Goal: Task Accomplishment & Management: Use online tool/utility

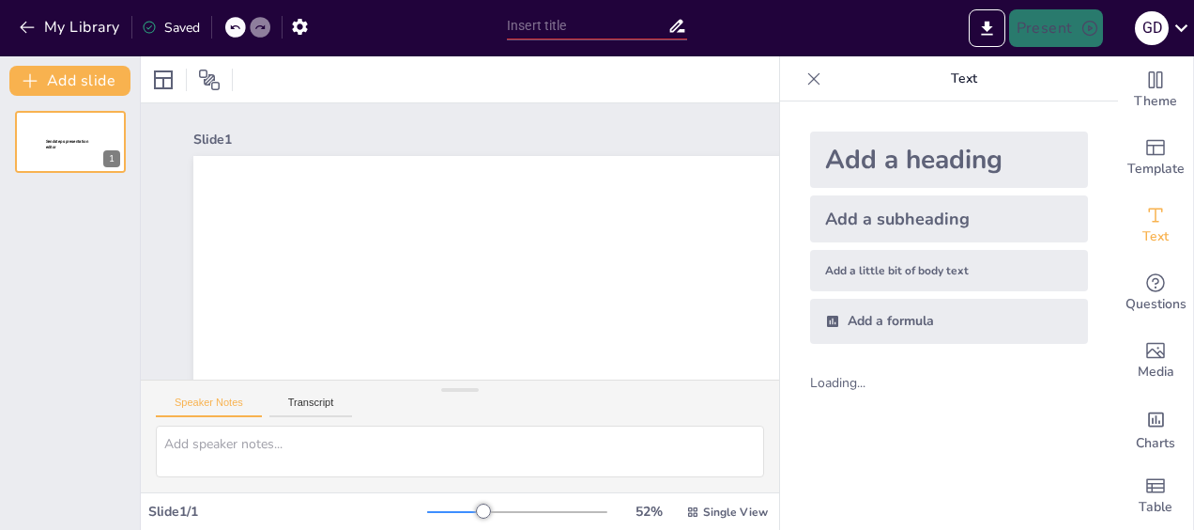
type input "New Sendsteps"
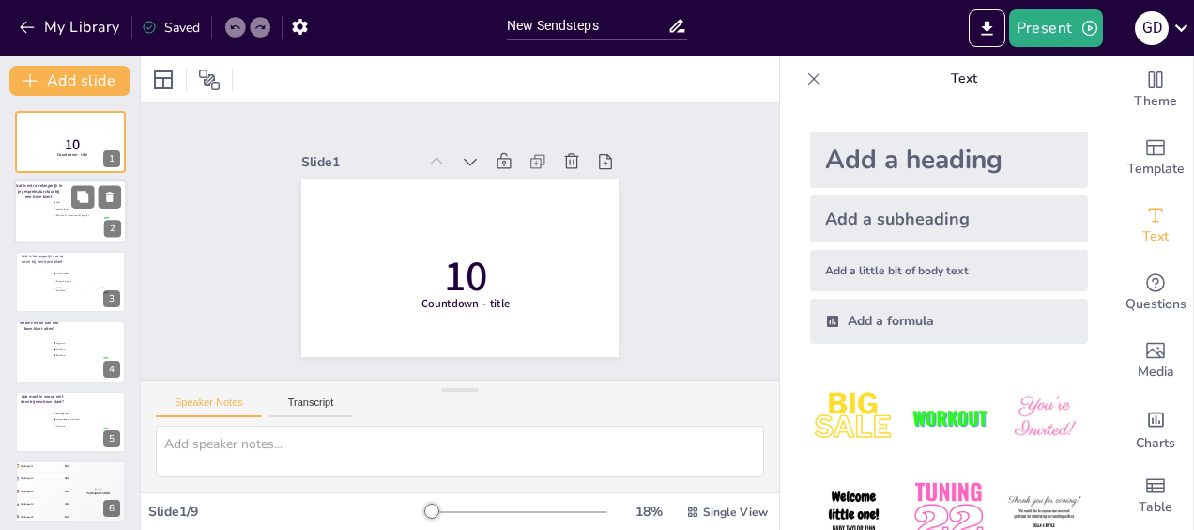
click at [72, 230] on div at bounding box center [70, 212] width 113 height 64
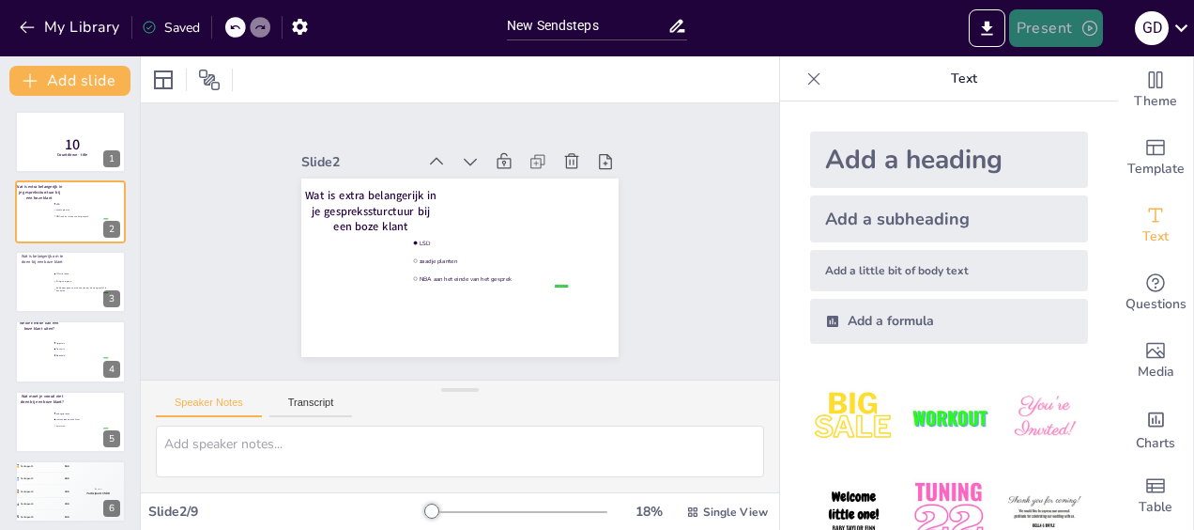
click at [1045, 29] on button "Present" at bounding box center [1056, 28] width 94 height 38
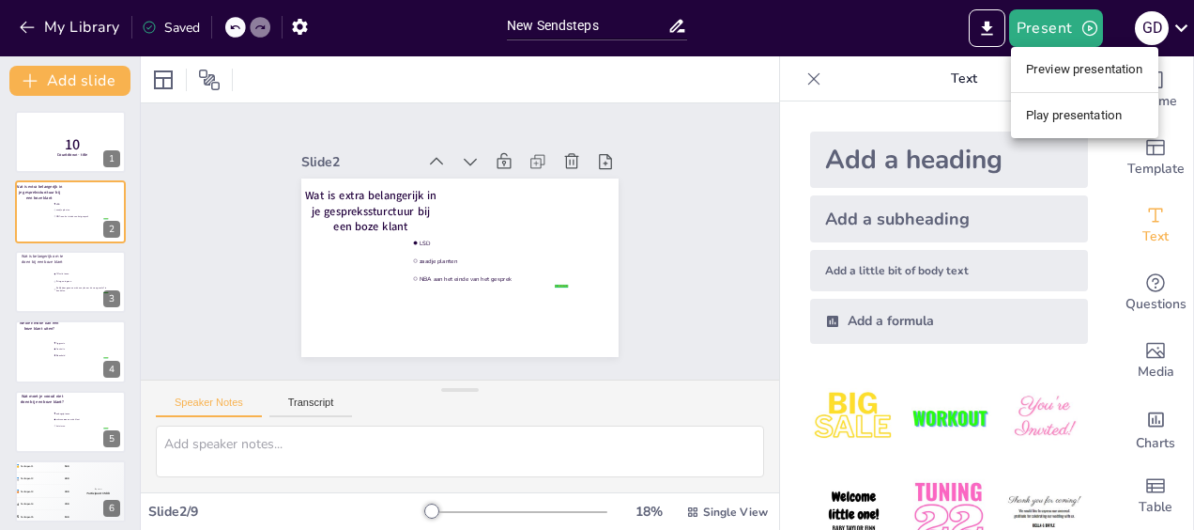
click at [60, 285] on div at bounding box center [597, 265] width 1194 height 530
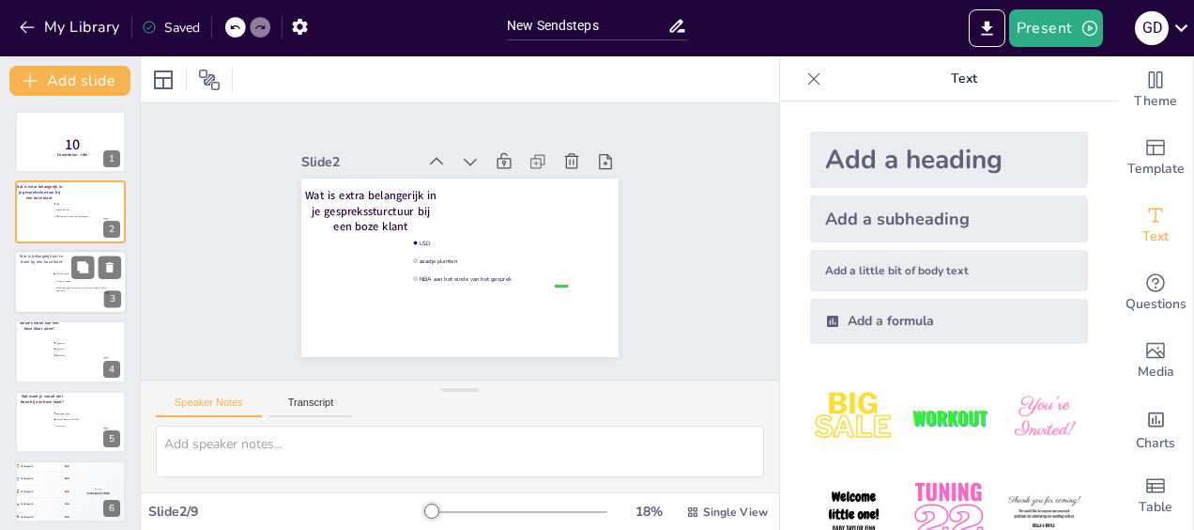
click at [25, 285] on div at bounding box center [70, 282] width 113 height 64
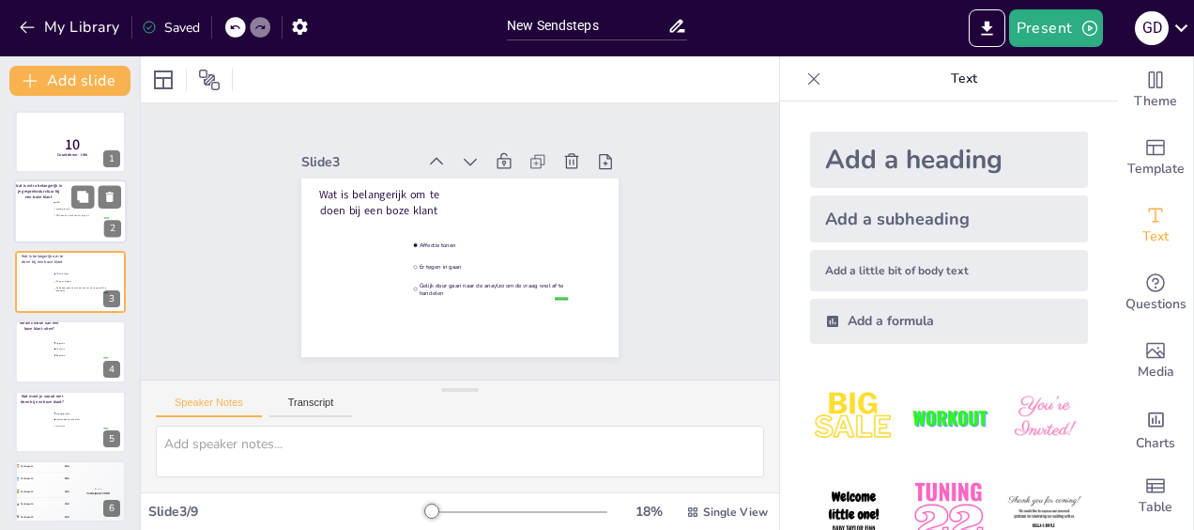
click at [57, 206] on li "LSD" at bounding box center [81, 203] width 56 height 6
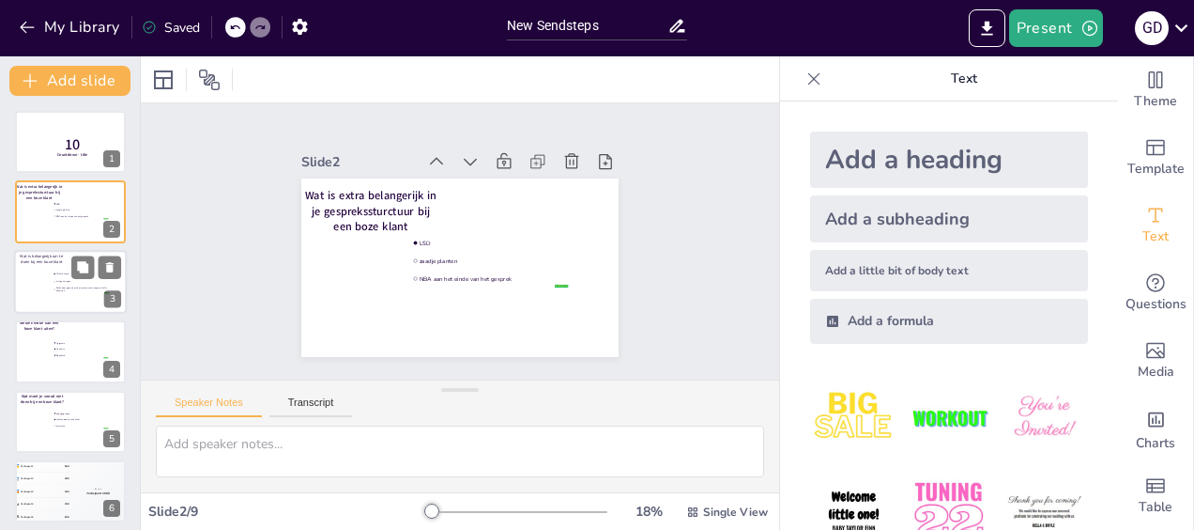
click at [66, 295] on div at bounding box center [70, 282] width 113 height 64
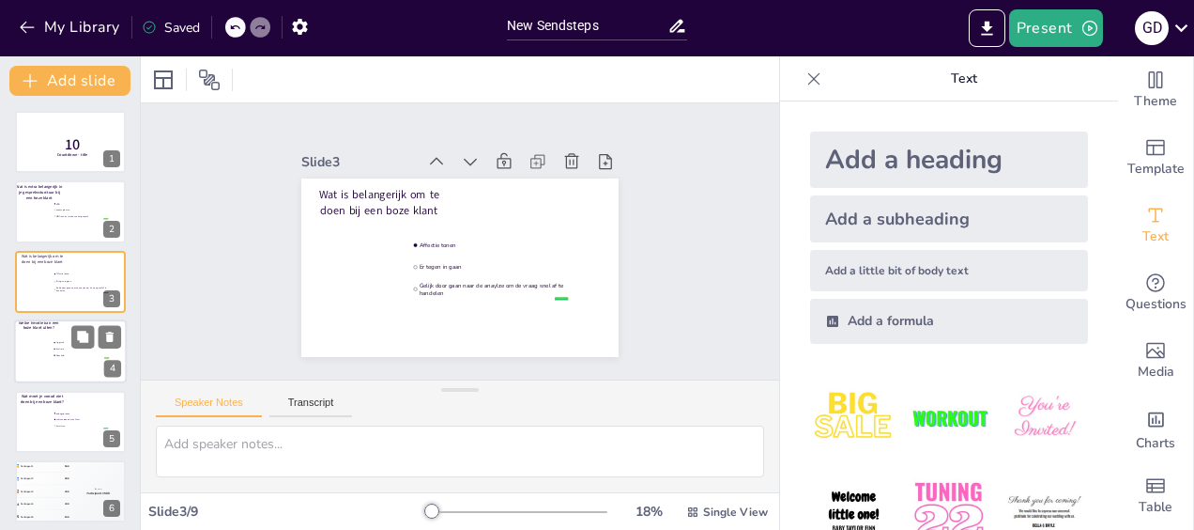
click at [68, 375] on div at bounding box center [70, 351] width 113 height 64
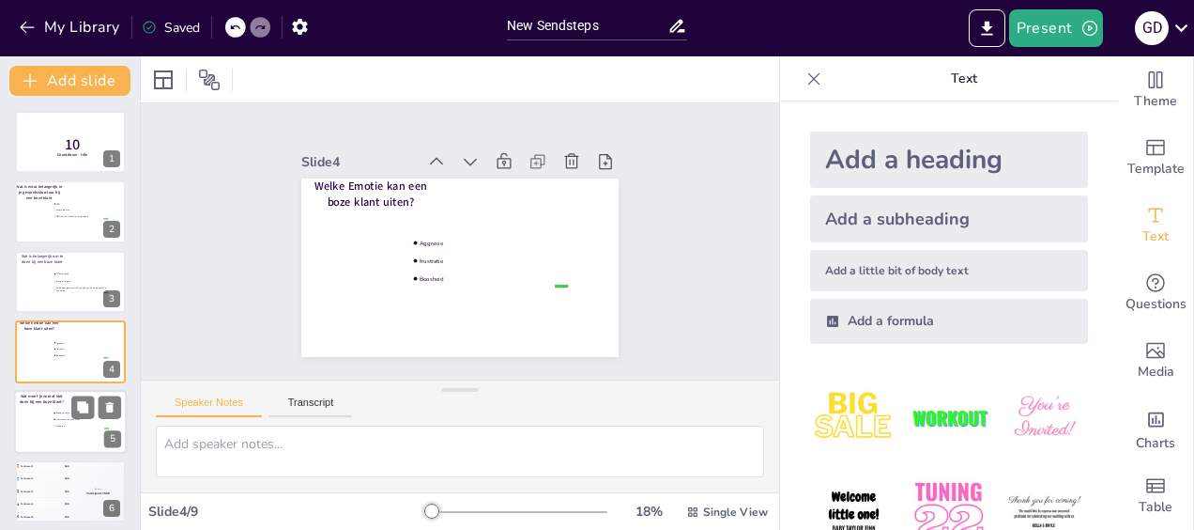
scroll to position [38, 0]
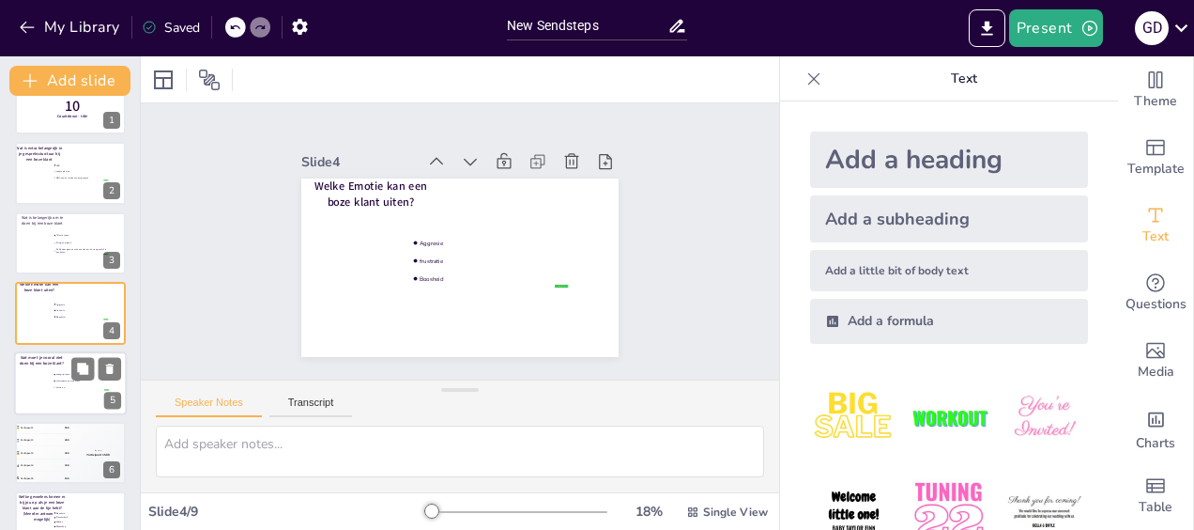
click at [68, 397] on div at bounding box center [70, 383] width 113 height 64
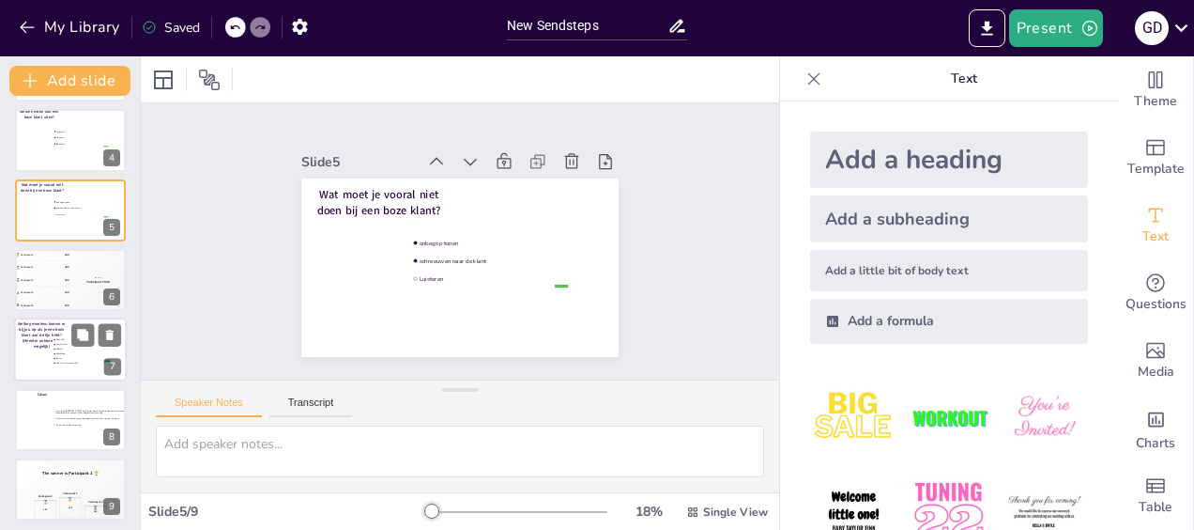
scroll to position [217, 0]
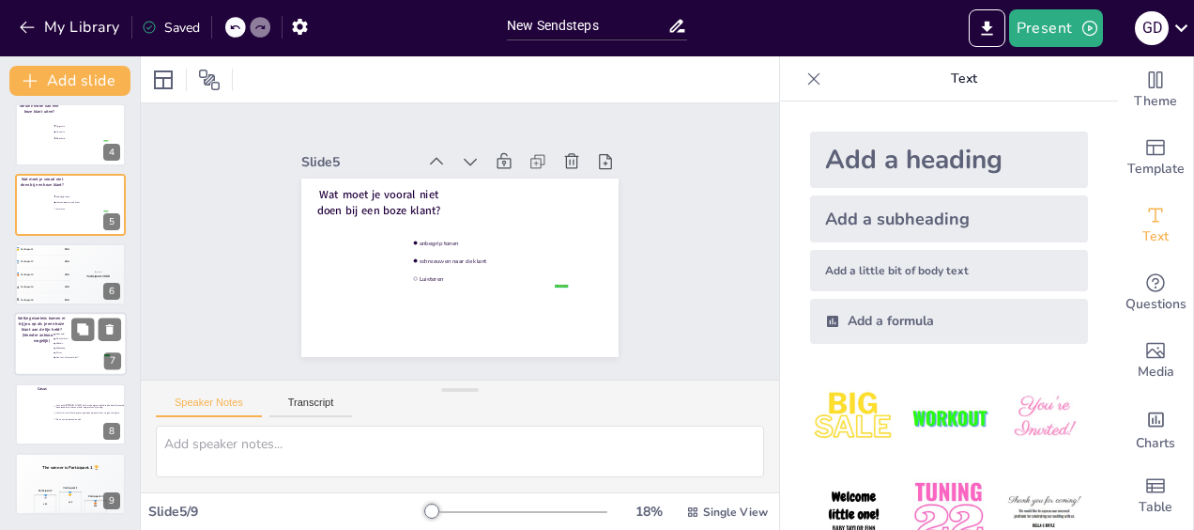
click at [68, 335] on ul "Boosheid Onzekerheid Woede Blijdschap Stress Doet me helemaal niks!!" at bounding box center [81, 343] width 56 height 23
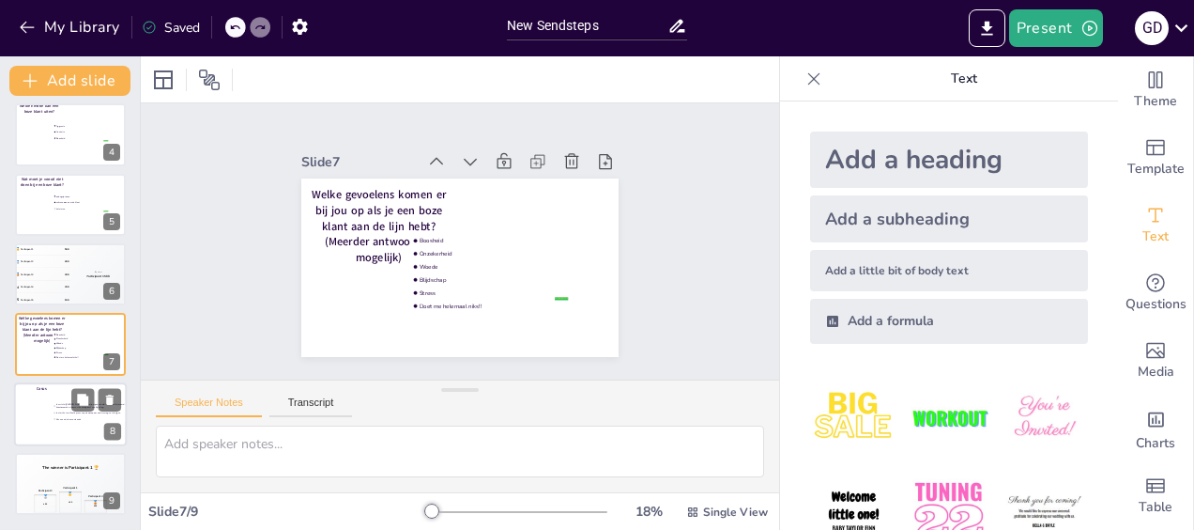
click at [67, 425] on div at bounding box center [70, 414] width 113 height 64
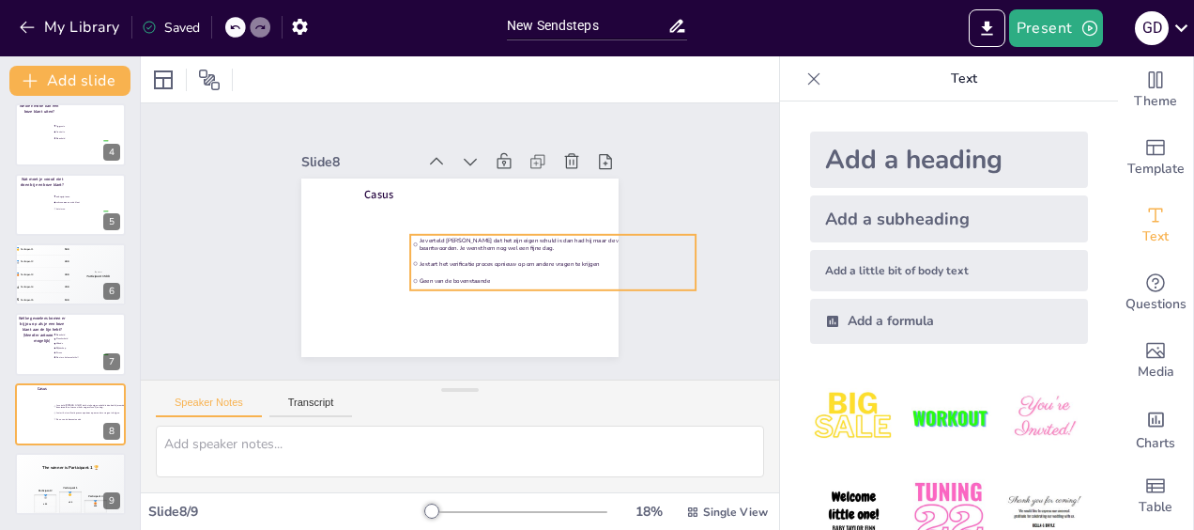
click at [490, 263] on li "Je start het verificatie proces opnieuw op om andere vragen te krijgen" at bounding box center [552, 263] width 285 height 16
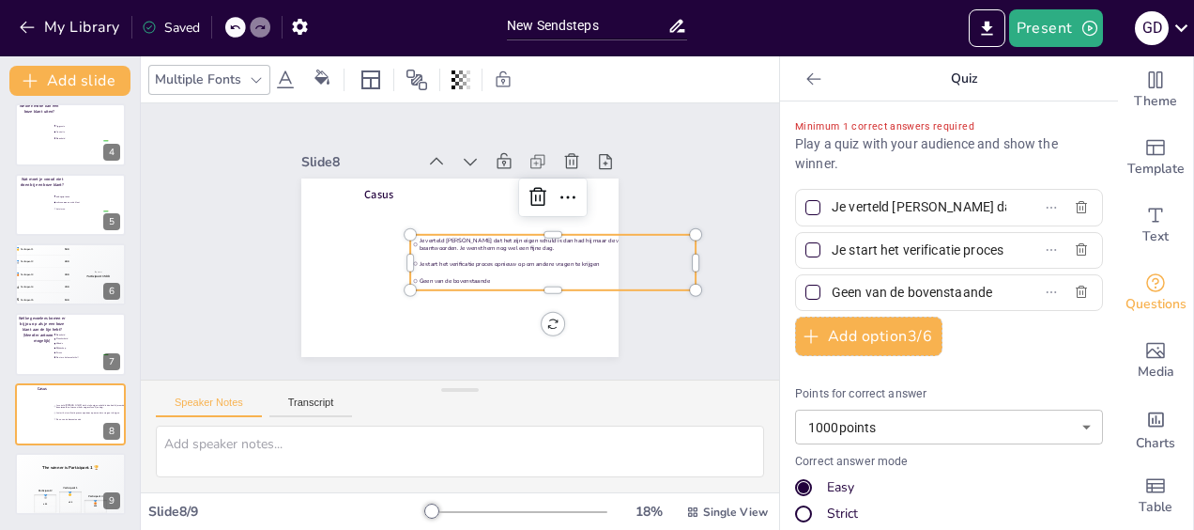
click at [519, 244] on span "Je verteld [PERSON_NAME] dat het zijn eigen schuld is dan had hij maar de vraag…" at bounding box center [557, 245] width 274 height 16
click at [944, 210] on input "Je verteld [PERSON_NAME] dat het zijn eigen schuld is dan had hij maar de vraag…" at bounding box center [919, 206] width 175 height 27
drag, startPoint x: 543, startPoint y: 223, endPoint x: 528, endPoint y: 218, distance: 16.0
click at [522, 219] on div at bounding box center [552, 222] width 285 height 15
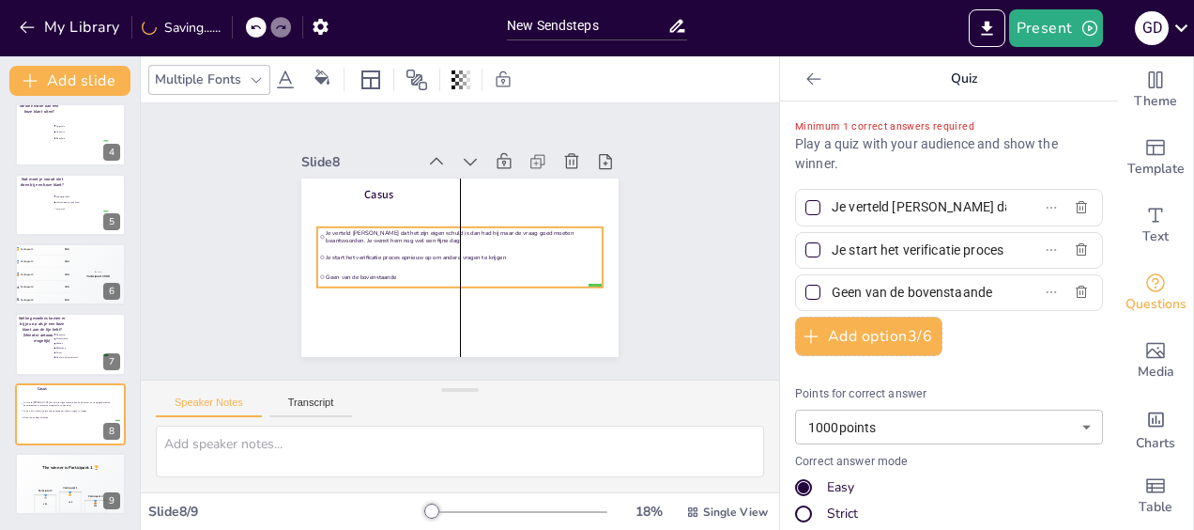
drag, startPoint x: 545, startPoint y: 281, endPoint x: 454, endPoint y: 278, distance: 90.2
click at [454, 278] on li "Geen van de bovenstaande" at bounding box center [459, 277] width 285 height 19
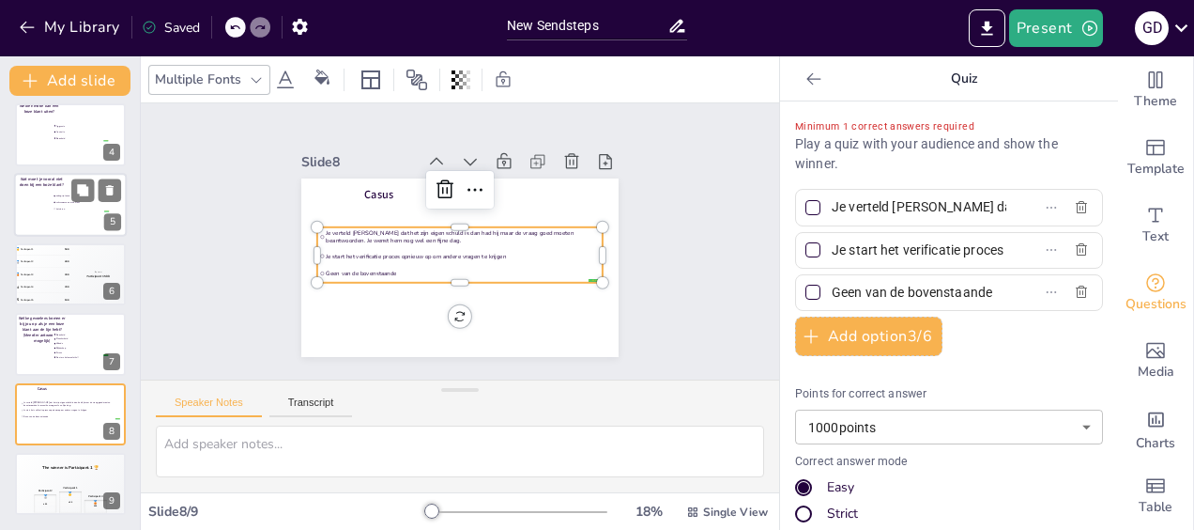
click at [76, 209] on li "Luisteren" at bounding box center [81, 209] width 56 height 6
type input "onbegrip tonen"
type input "schreeuwen naar de klant"
type input "Luisteren"
type input "500"
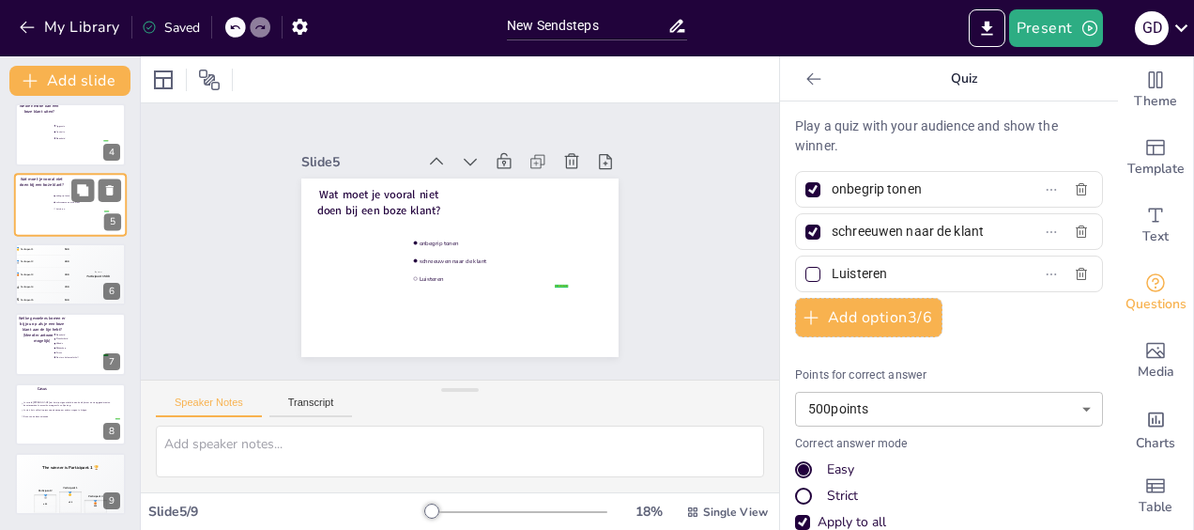
scroll to position [109, 0]
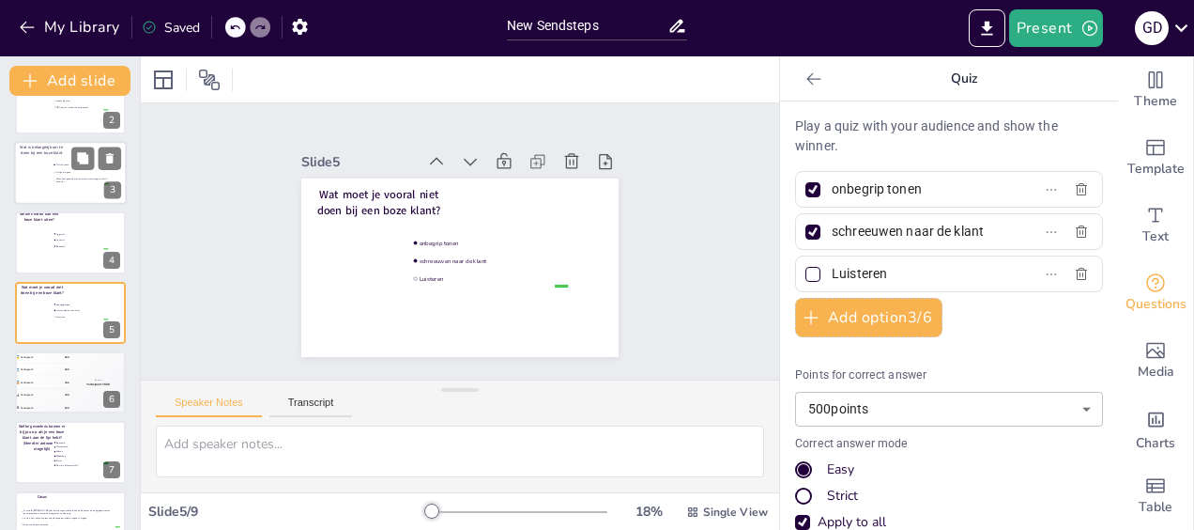
click at [24, 176] on div at bounding box center [70, 173] width 113 height 64
type input "Affectie tonen"
type input "Er tegen in gaan"
type input "Gelijk door gaan naar de anaylze om de vraag snel af te handelen"
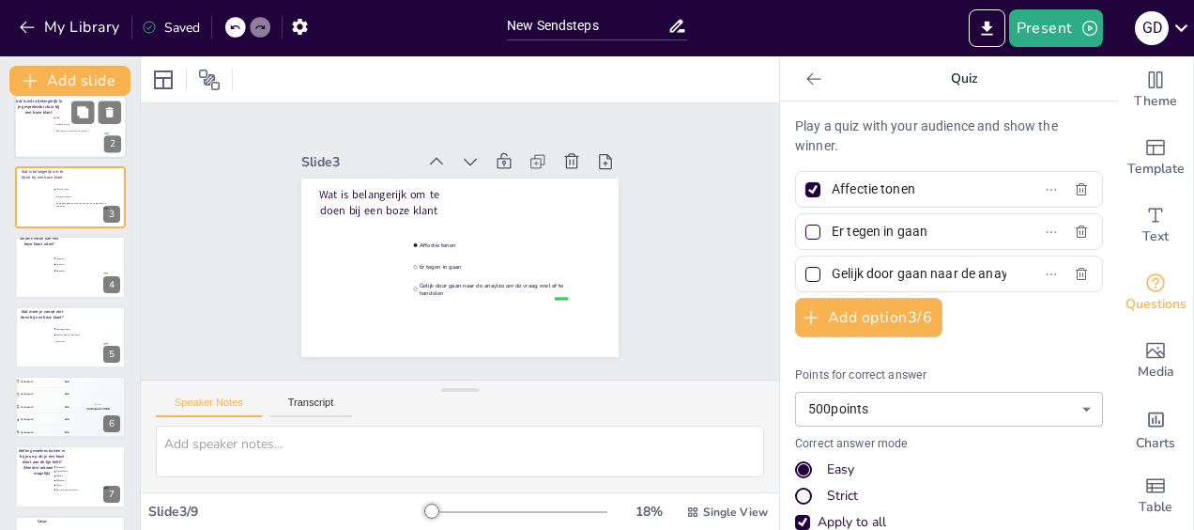
scroll to position [188, 0]
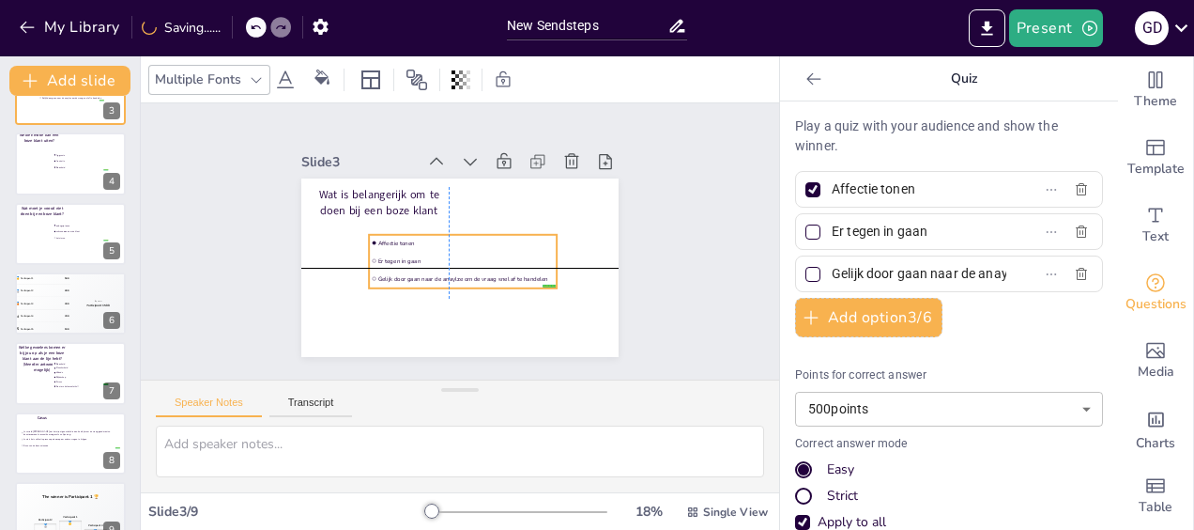
drag, startPoint x: 419, startPoint y: 280, endPoint x: 376, endPoint y: 278, distance: 43.2
click at [376, 278] on li "Gelijk door gaan naar de anaylze om de vraag snel af te handelen" at bounding box center [463, 278] width 188 height 17
click at [81, 380] on li "Stress" at bounding box center [81, 382] width 56 height 4
type input "Boosheid"
type input "Onzekerheid"
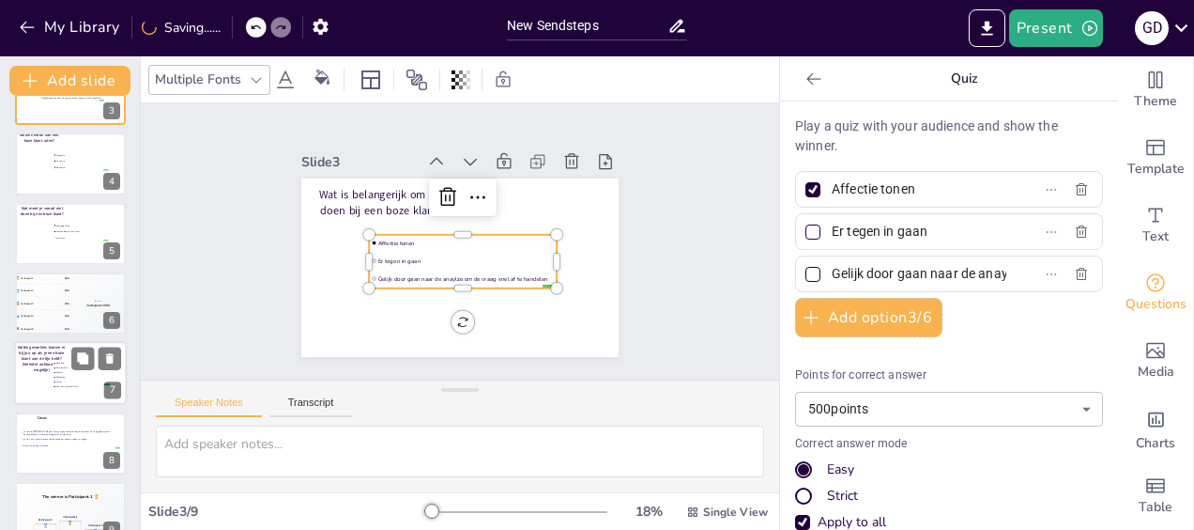
type input "Woede"
type input "1000"
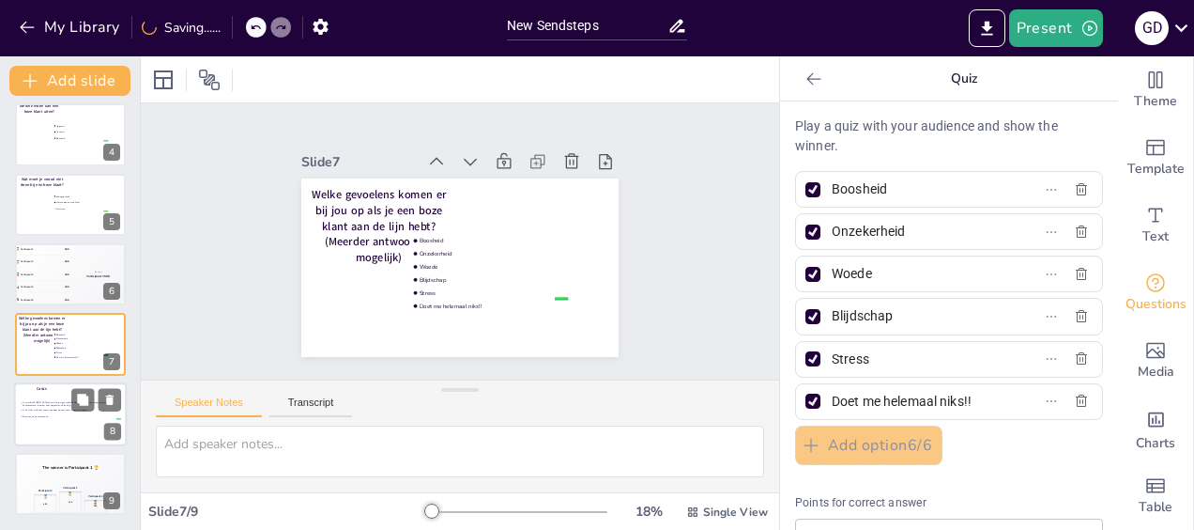
click at [66, 436] on div at bounding box center [70, 414] width 113 height 64
type input "Je verteld [PERSON_NAME] dat het zijn eigen schuld is dan had hij maar de vraag…"
type input "Je start het verificatie proces opnieuw op om andere vragen te krijgen"
type input "Geen van de bovenstaande"
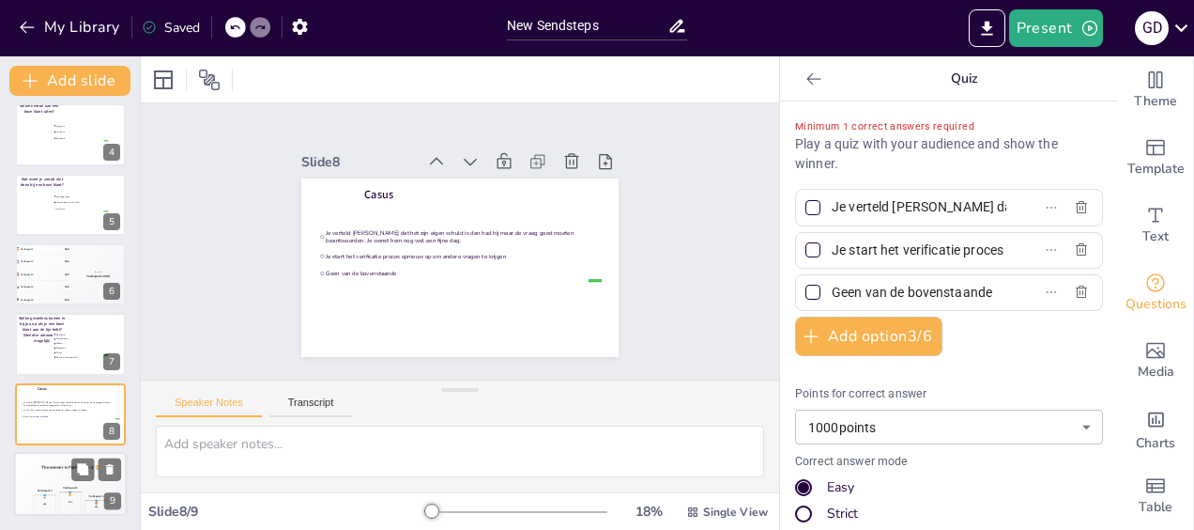
click at [64, 494] on div "🥇 500" at bounding box center [70, 502] width 23 height 22
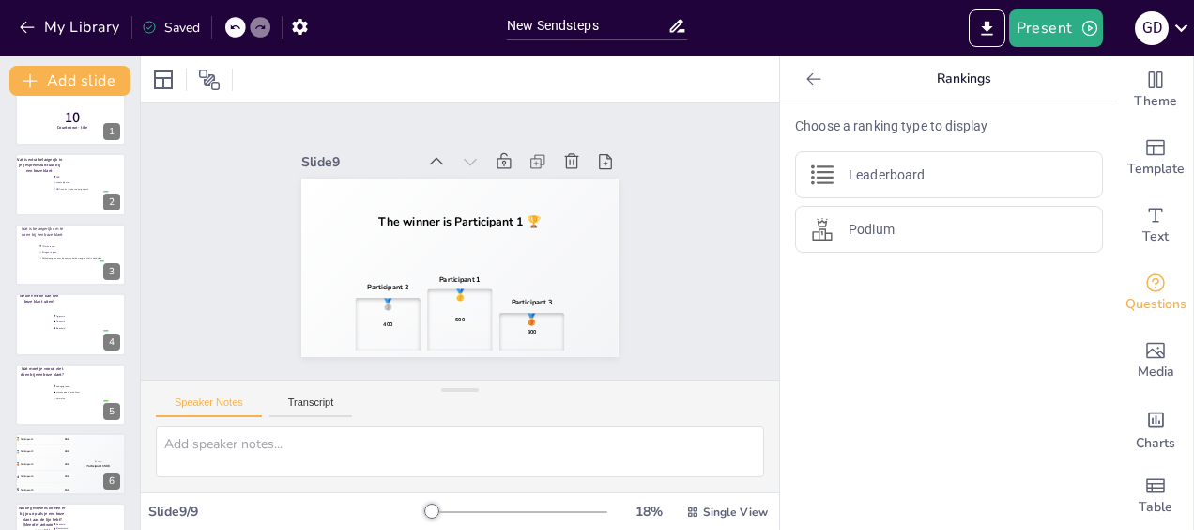
scroll to position [0, 0]
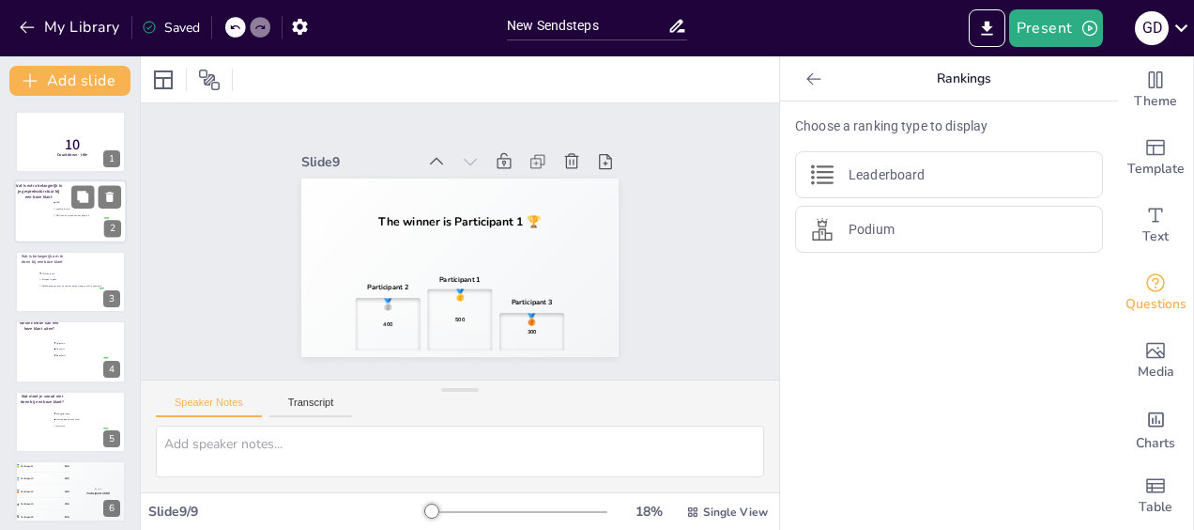
click at [68, 225] on div at bounding box center [70, 212] width 113 height 64
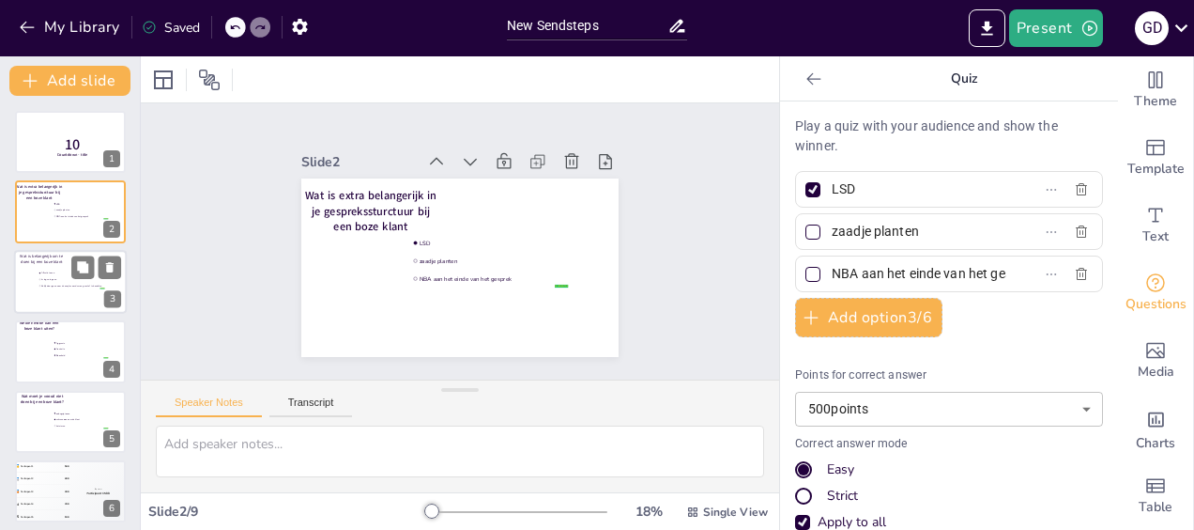
click at [79, 292] on div at bounding box center [70, 282] width 113 height 64
type input "Affectie tonen"
type input "Er tegen in gaan"
type input "Gelijk door gaan naar de anaylze om de vraag snel af te handelen"
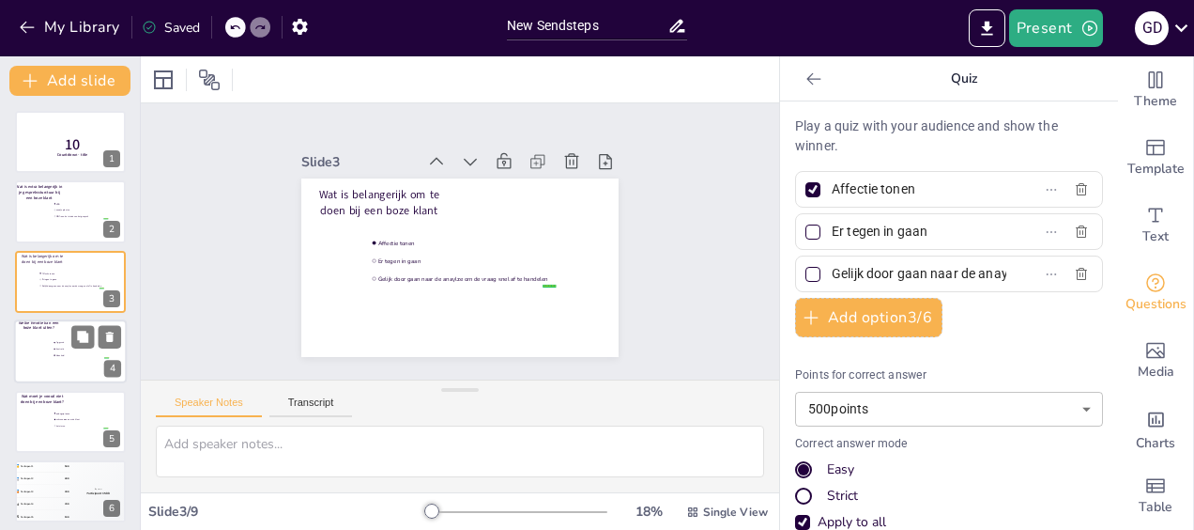
click at [60, 362] on div at bounding box center [70, 351] width 113 height 64
type input "Aggresie"
type input "frustratie"
type input "Boosheid"
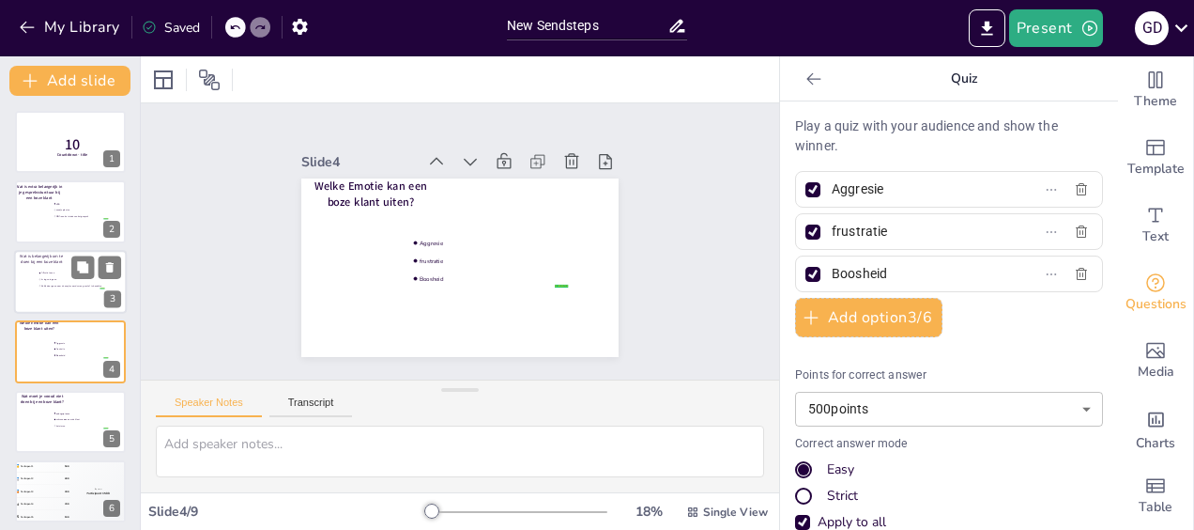
click at [46, 291] on div at bounding box center [70, 282] width 113 height 64
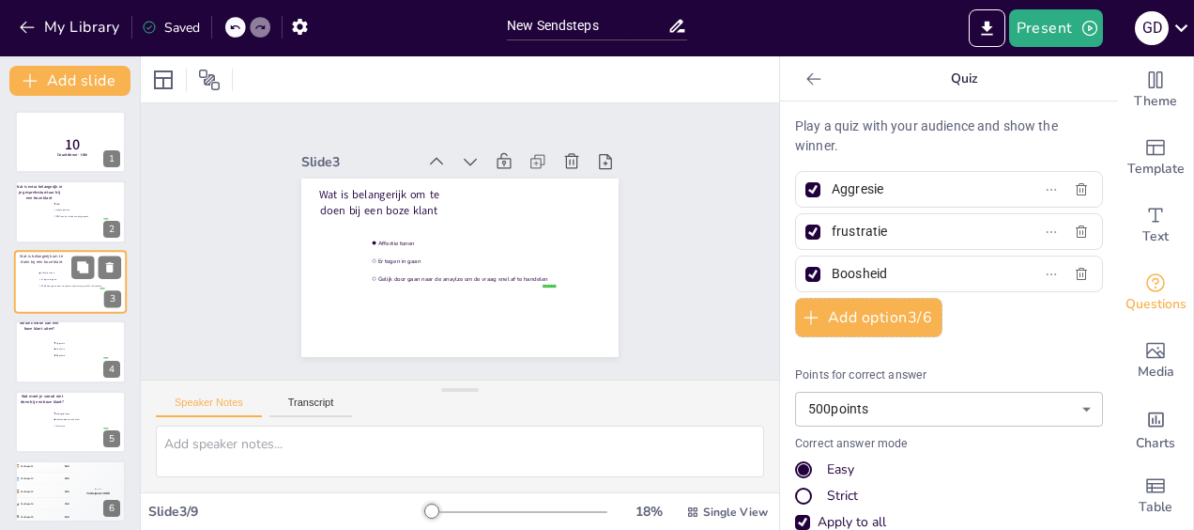
type input "Affectie tonen"
type input "Er tegen in gaan"
type input "Gelijk door gaan naar de anaylze om de vraag snel af te handelen"
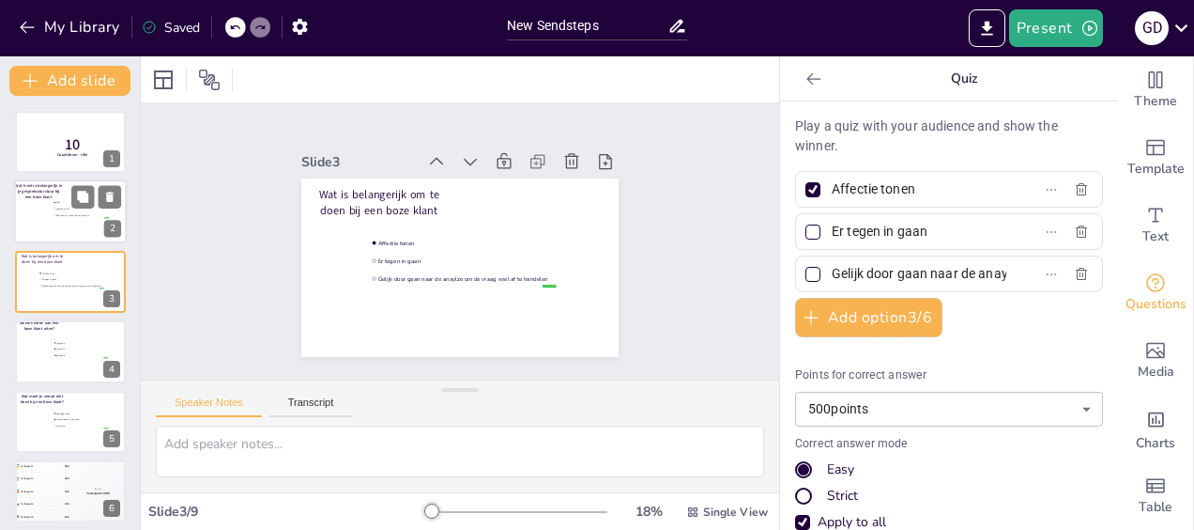
click at [47, 224] on div at bounding box center [70, 212] width 113 height 64
type input "LSD"
type input "zaadje planten"
type input "NBA aan het einde van het gesprek"
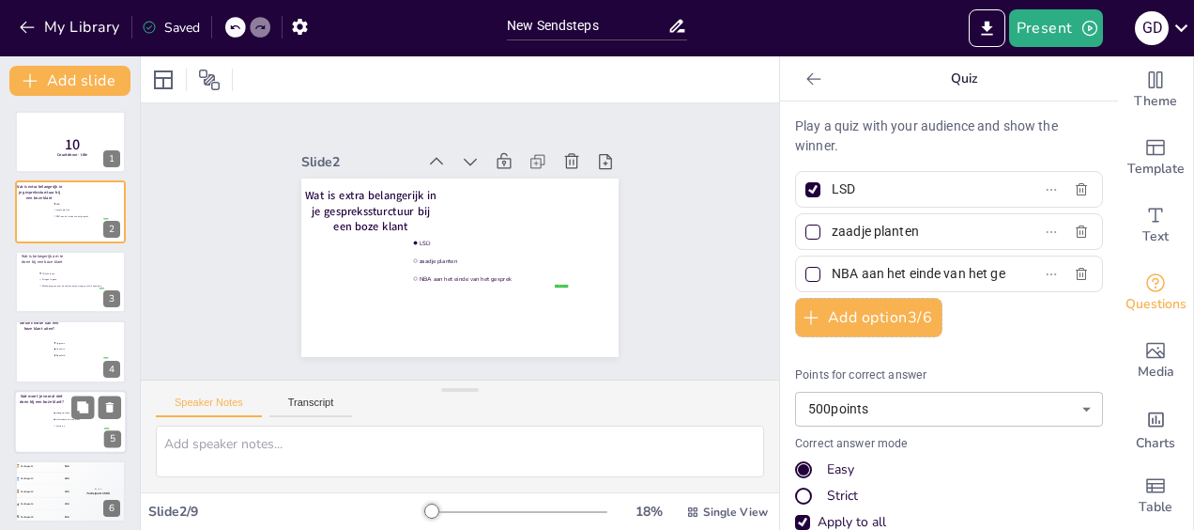
click at [84, 433] on div at bounding box center [70, 422] width 113 height 64
type input "onbegrip tonen"
type input "schreeuwen naar de klant"
type input "Luisteren"
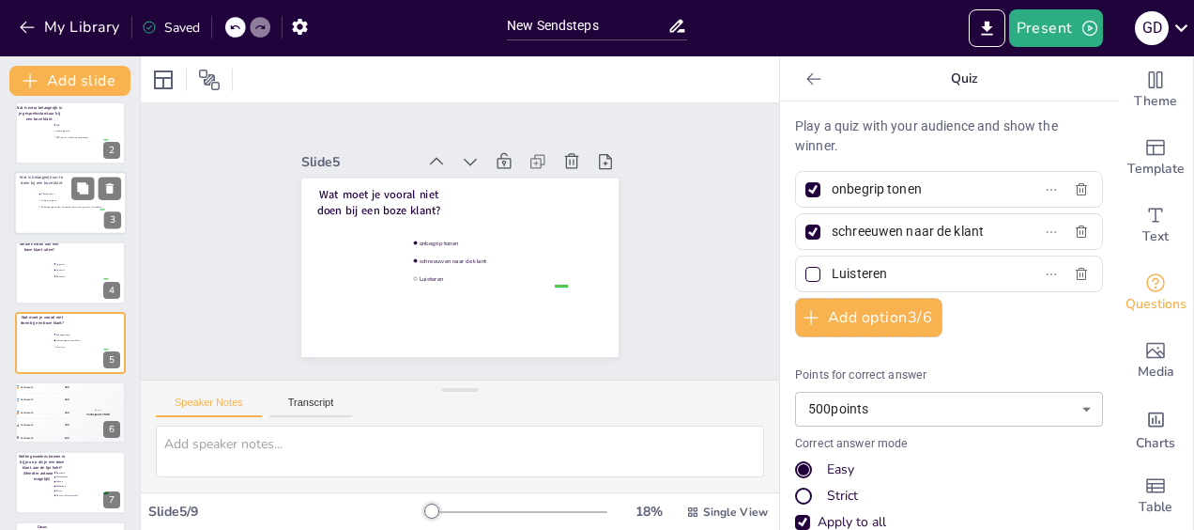
scroll to position [29, 0]
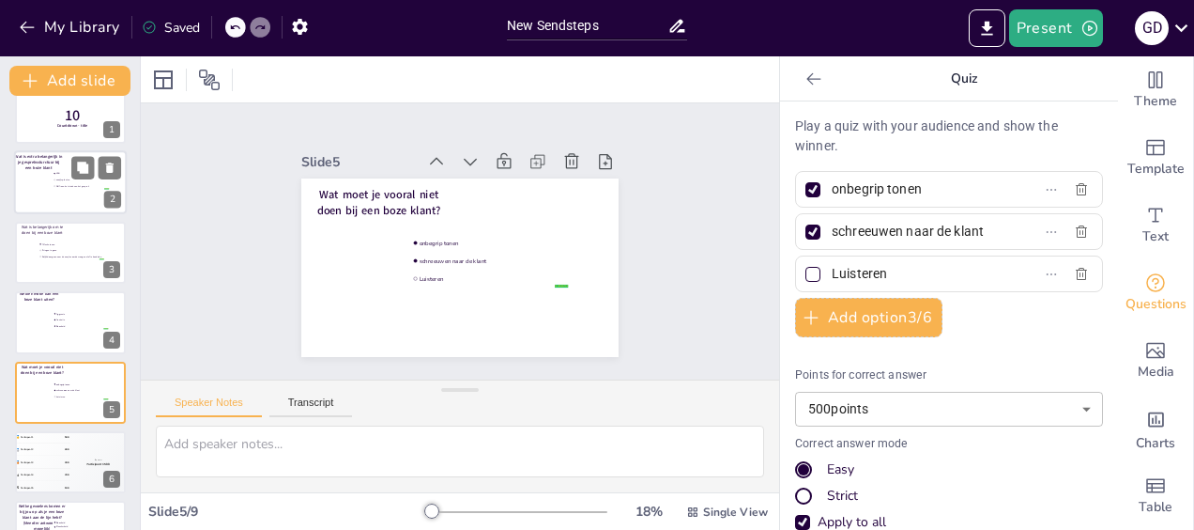
click at [50, 193] on div at bounding box center [70, 183] width 113 height 64
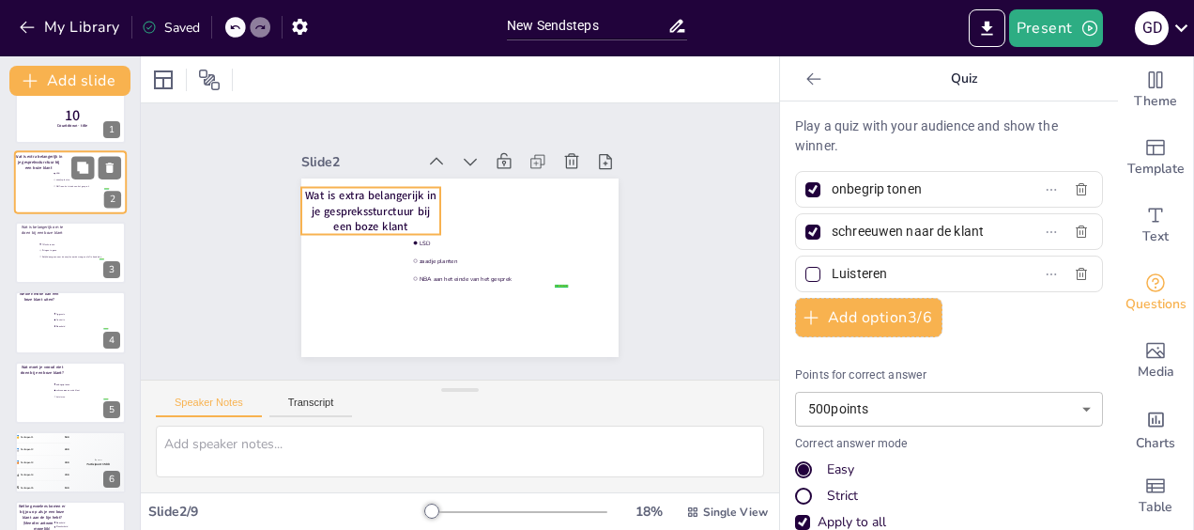
type input "LSD"
type input "zaadje planten"
type input "NBA aan het einde van het gesprek"
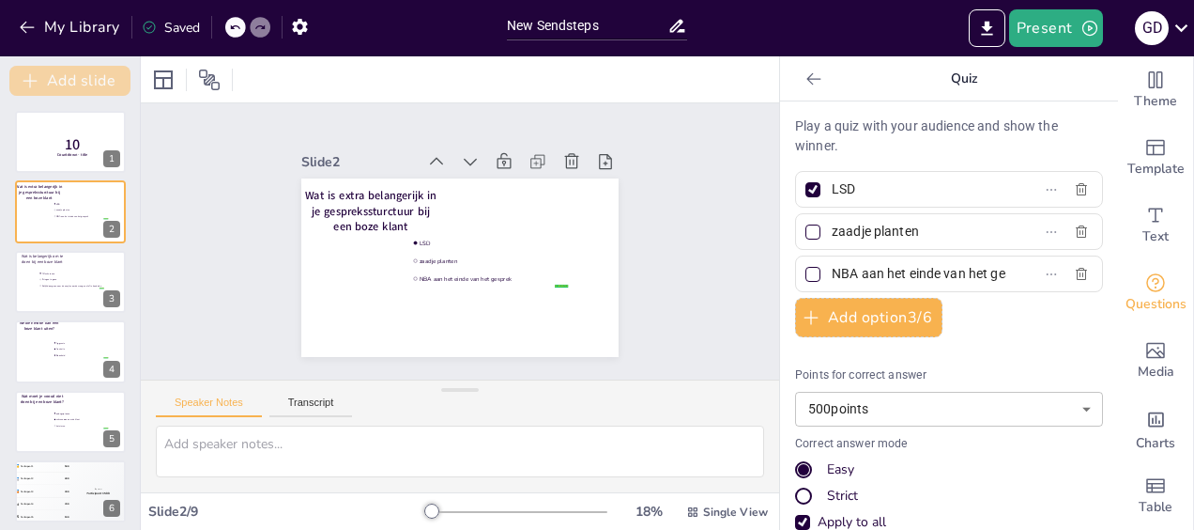
click at [77, 76] on button "Add slide" at bounding box center [69, 81] width 121 height 30
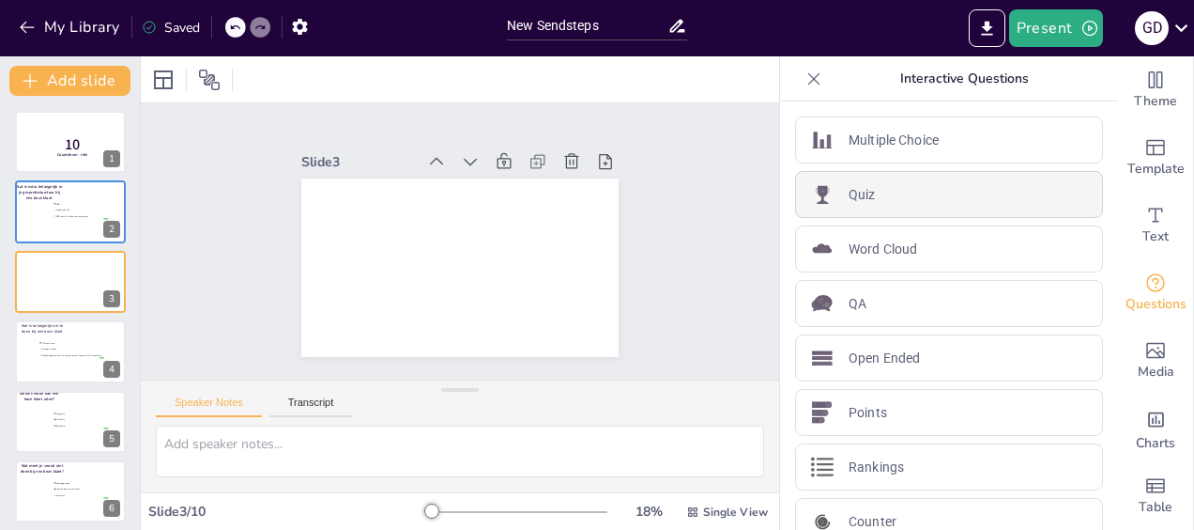
click at [892, 199] on div "Quiz" at bounding box center [949, 194] width 308 height 47
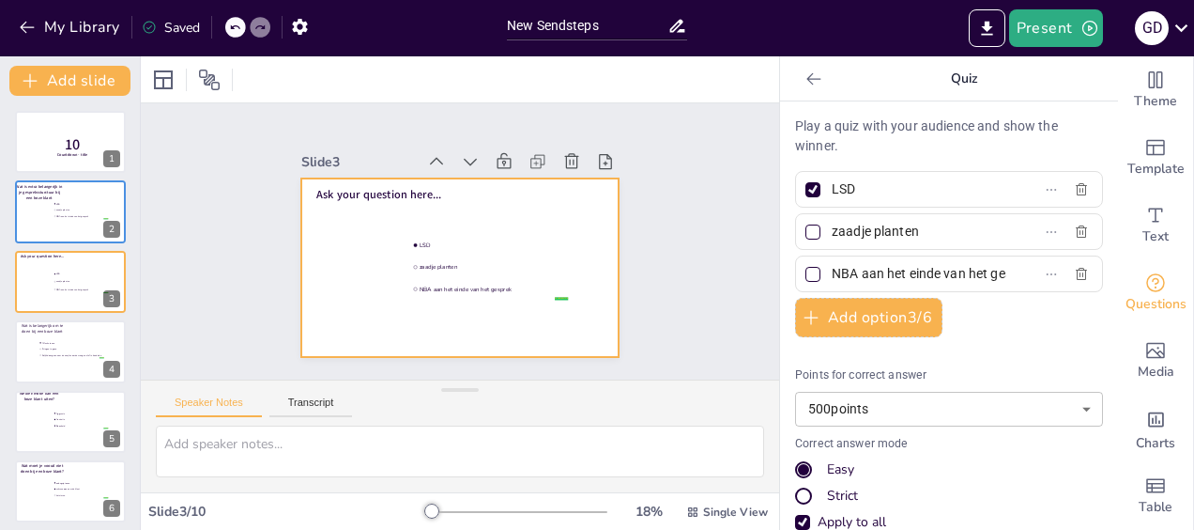
click at [390, 190] on span "Ask your question here..." at bounding box center [378, 194] width 125 height 15
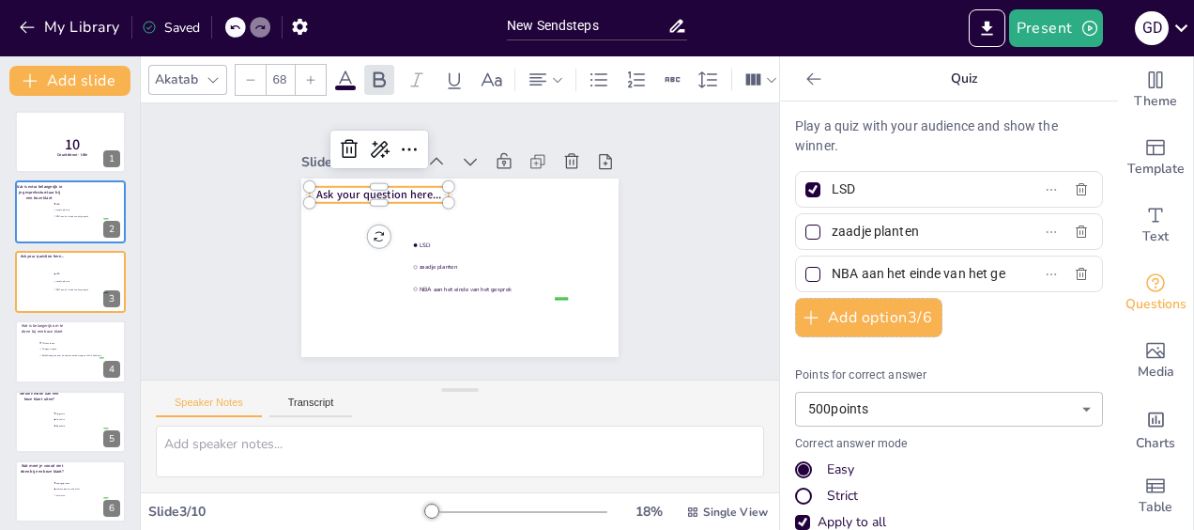
click at [409, 190] on span "Ask your question here..." at bounding box center [378, 194] width 125 height 15
click at [858, 189] on input "LSD" at bounding box center [919, 189] width 175 height 27
type input "L"
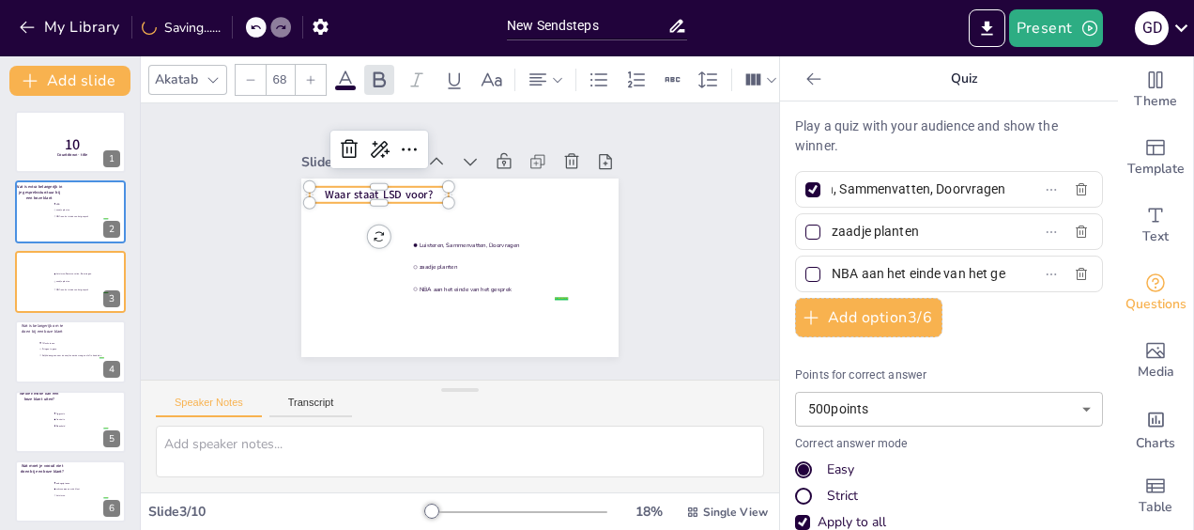
scroll to position [0, 69]
type input "Luisteren, Sammenvatten, Doorvragen"
drag, startPoint x: 869, startPoint y: 232, endPoint x: 817, endPoint y: 235, distance: 52.7
click at [824, 235] on span "zaadje planten" at bounding box center [911, 231] width 175 height 27
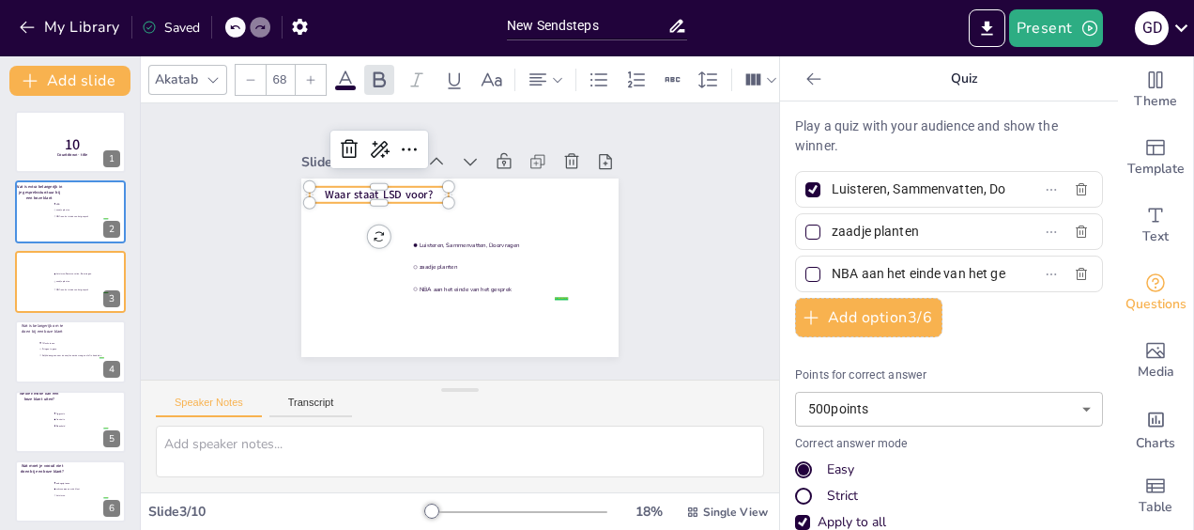
click at [832, 235] on input "zaadje planten" at bounding box center [919, 231] width 175 height 27
type input "Lezen, Sammenvatten, Doorvragen"
click at [911, 274] on input "NBA aan het einde van het gesprek" at bounding box center [919, 273] width 175 height 27
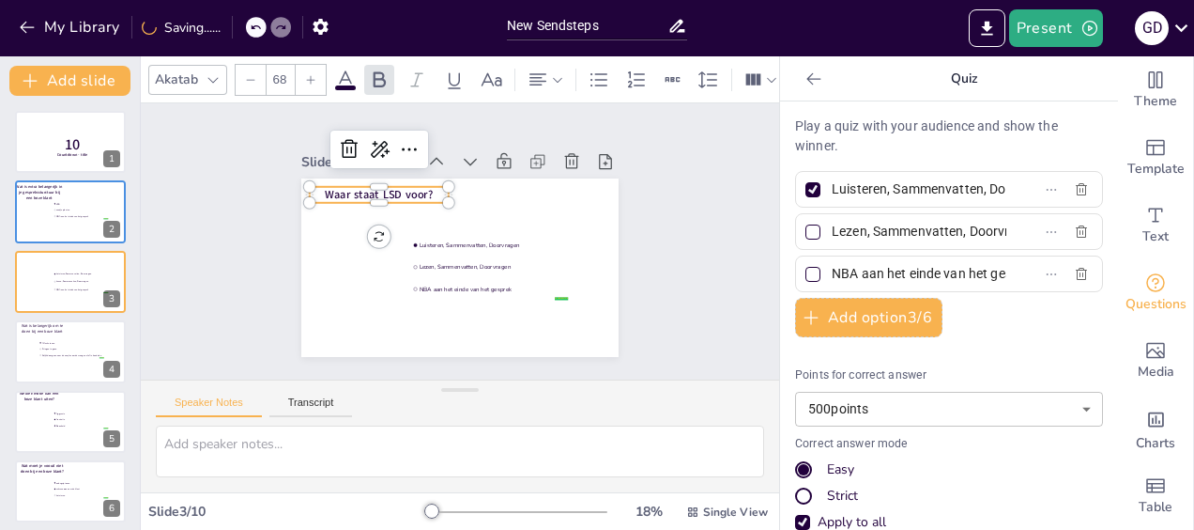
click at [911, 274] on input "NBA aan het einde van het gesprek" at bounding box center [919, 273] width 175 height 27
type input "N"
type input "Luisteren, Schrijven, Doen"
click at [58, 212] on li "zaadje planten" at bounding box center [81, 210] width 56 height 6
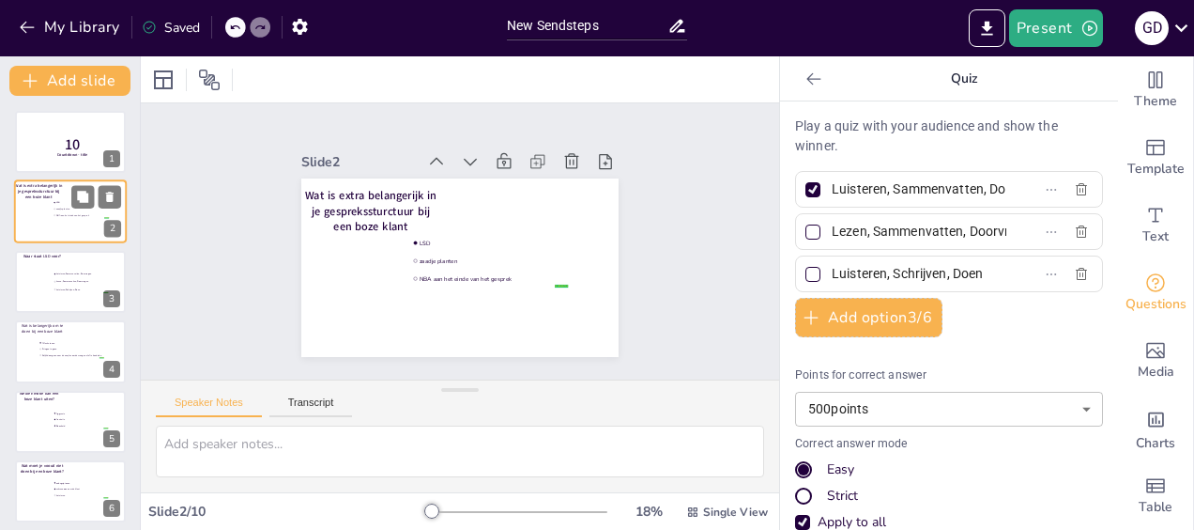
type input "LSD"
type input "zaadje planten"
type input "NBA aan het einde van het gesprek"
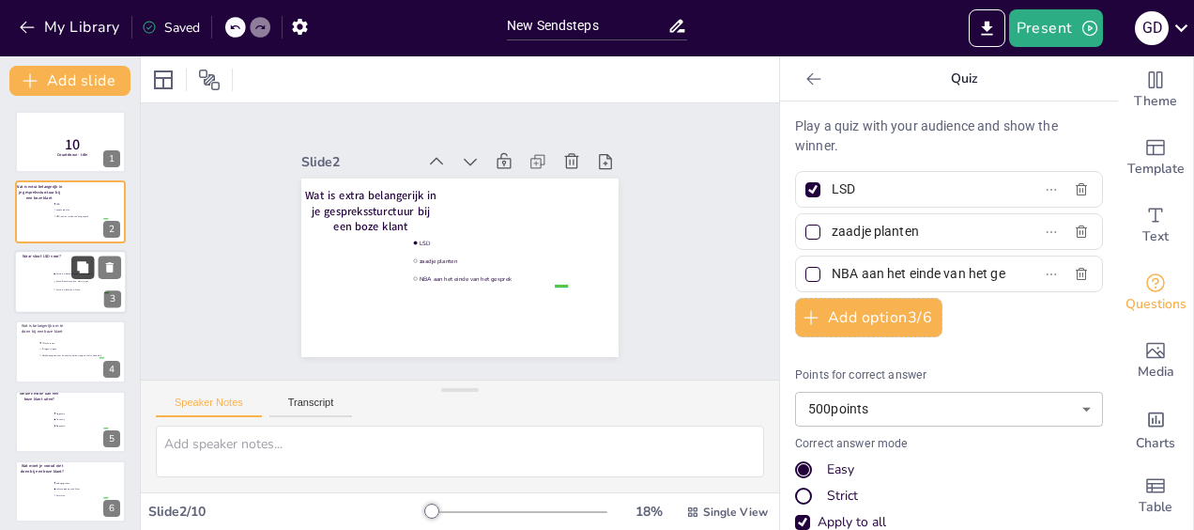
click at [75, 277] on button at bounding box center [82, 266] width 23 height 23
type input "Luisteren, Sammenvatten, Doorvragen"
type input "Lezen, Sammenvatten, Doorvragen"
type input "Luisteren, Schrijven, Doen"
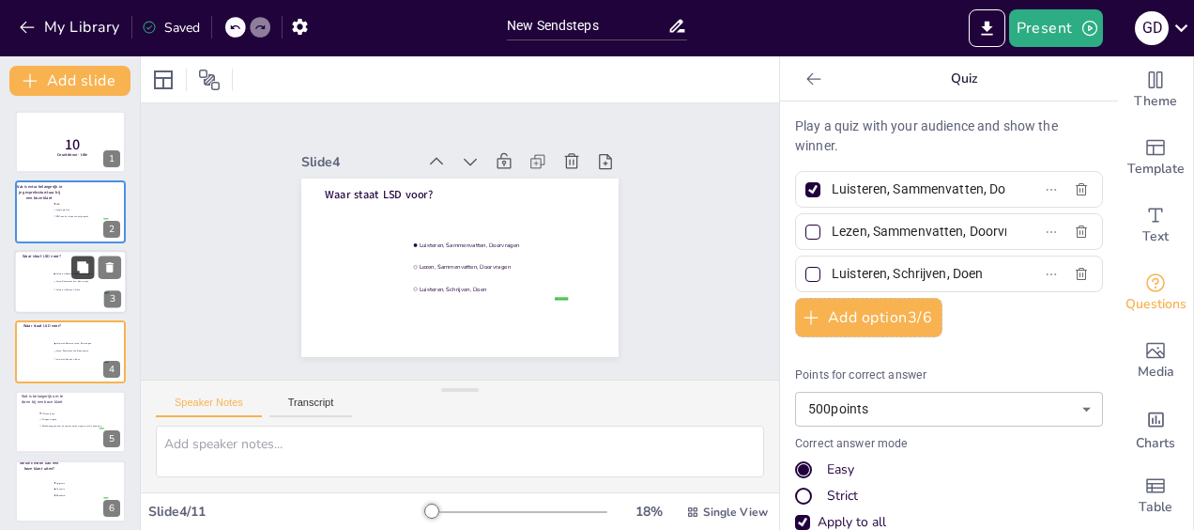
scroll to position [38, 0]
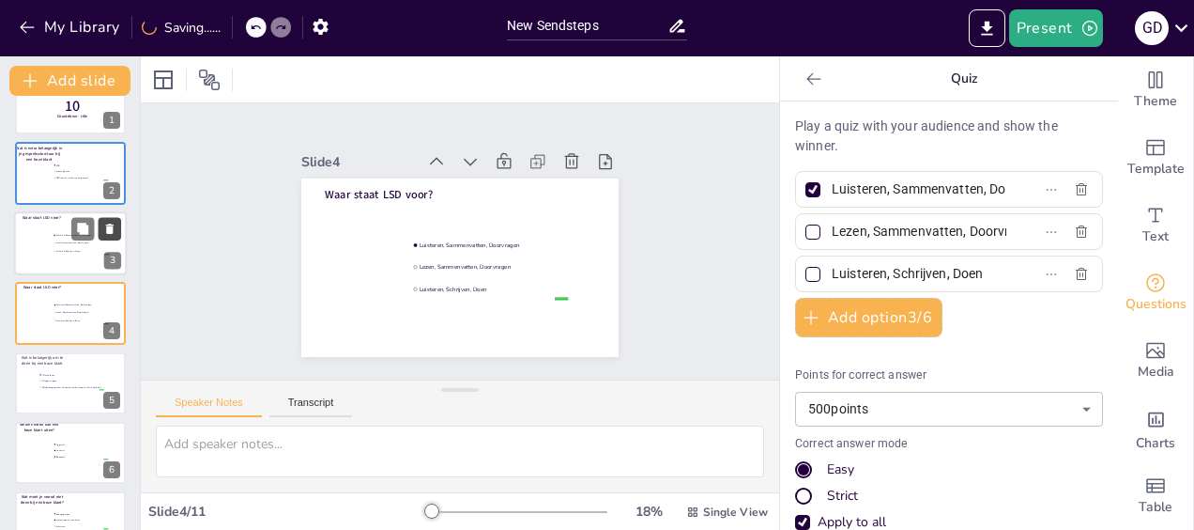
click at [111, 233] on icon at bounding box center [110, 228] width 8 height 10
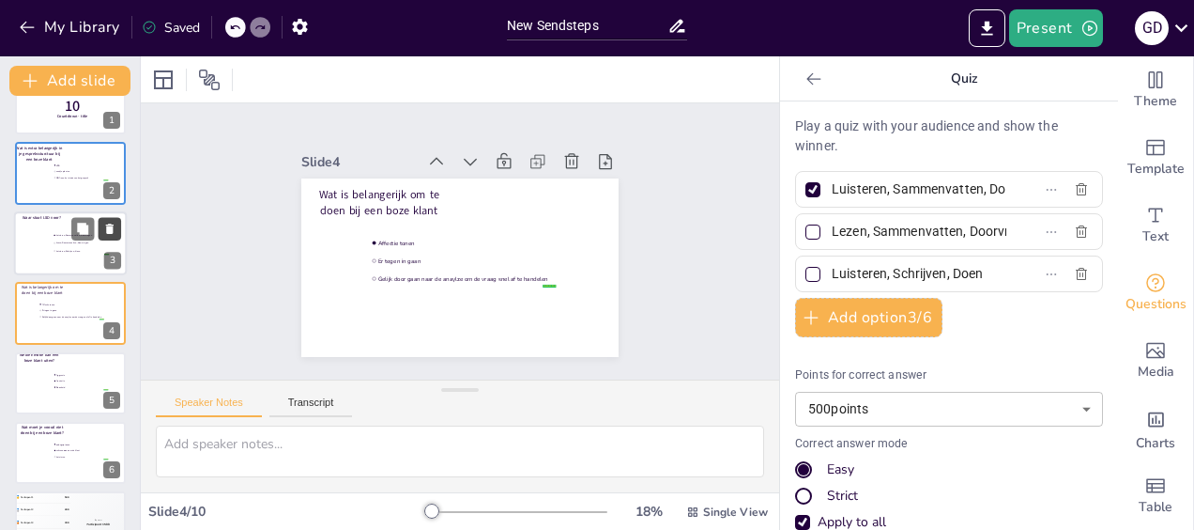
type input "Affectie tonen"
type input "Er tegen in gaan"
type input "Gelijk door gaan naar de anaylze om de vraag snel af te handelen"
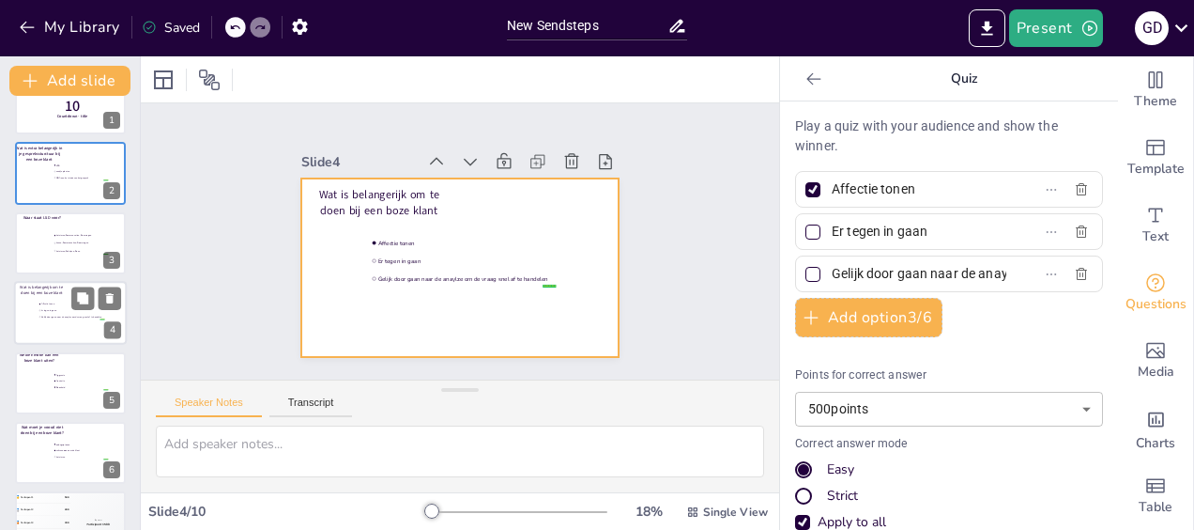
click at [66, 326] on div at bounding box center [70, 313] width 113 height 64
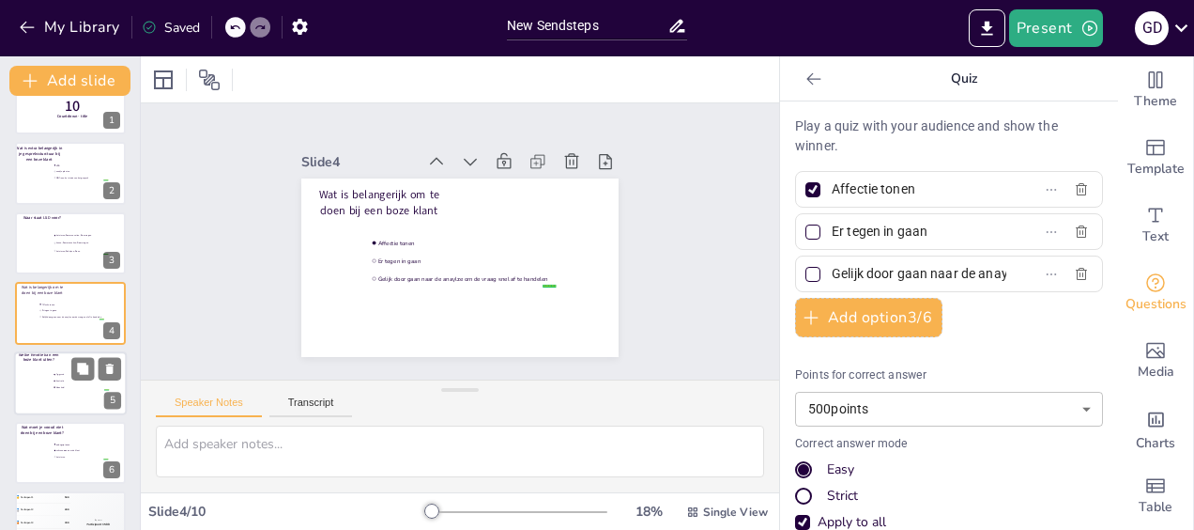
click at [54, 396] on div at bounding box center [70, 383] width 113 height 64
type input "Aggresie"
type input "frustratie"
type input "Boosheid"
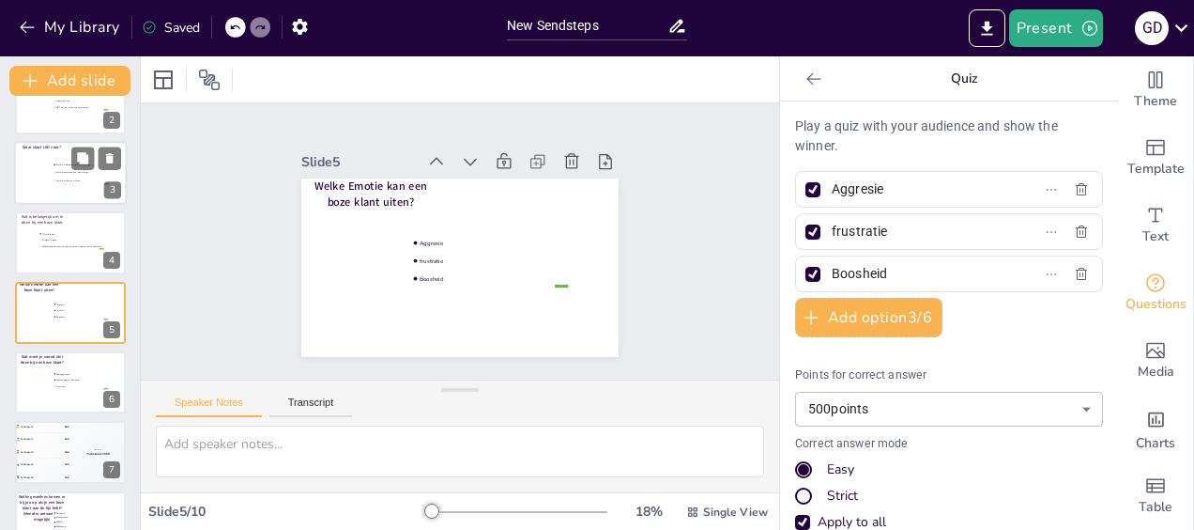
click at [59, 256] on div at bounding box center [70, 242] width 111 height 62
type input "Affectie tonen"
type input "Er tegen in gaan"
type input "Gelijk door gaan naar de anaylze om de vraag snel af te handelen"
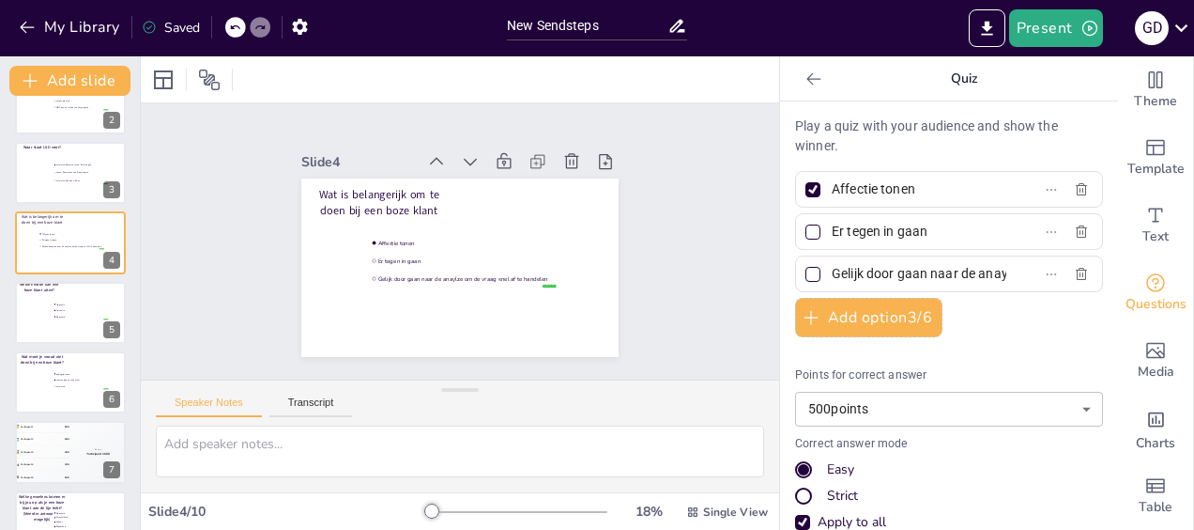
scroll to position [38, 0]
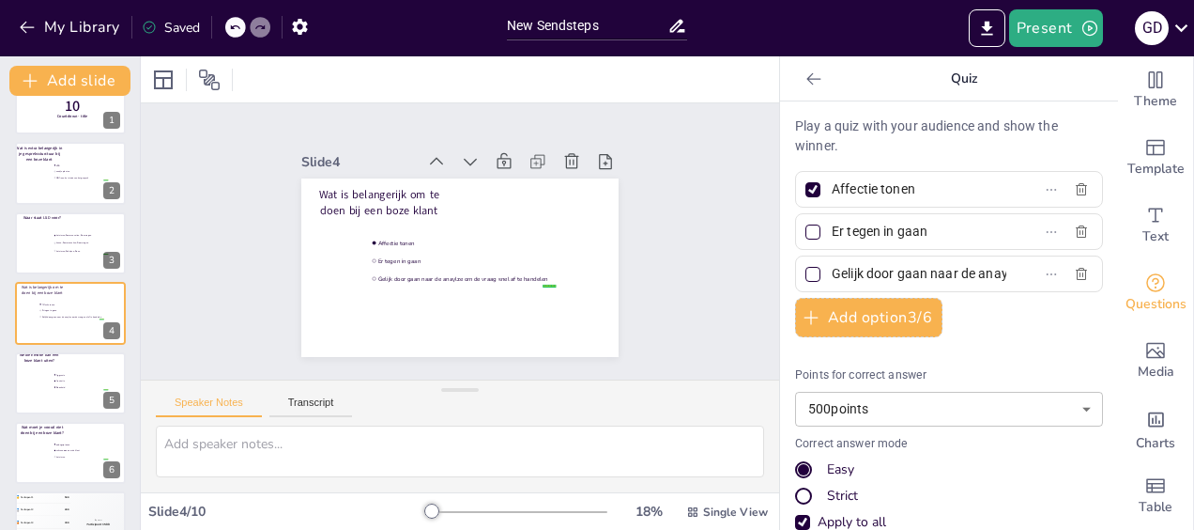
click at [925, 186] on input "Affectie tonen" at bounding box center [919, 189] width 175 height 27
type input "A"
click at [72, 391] on div at bounding box center [70, 383] width 113 height 64
type input "Aggresie"
type input "frustratie"
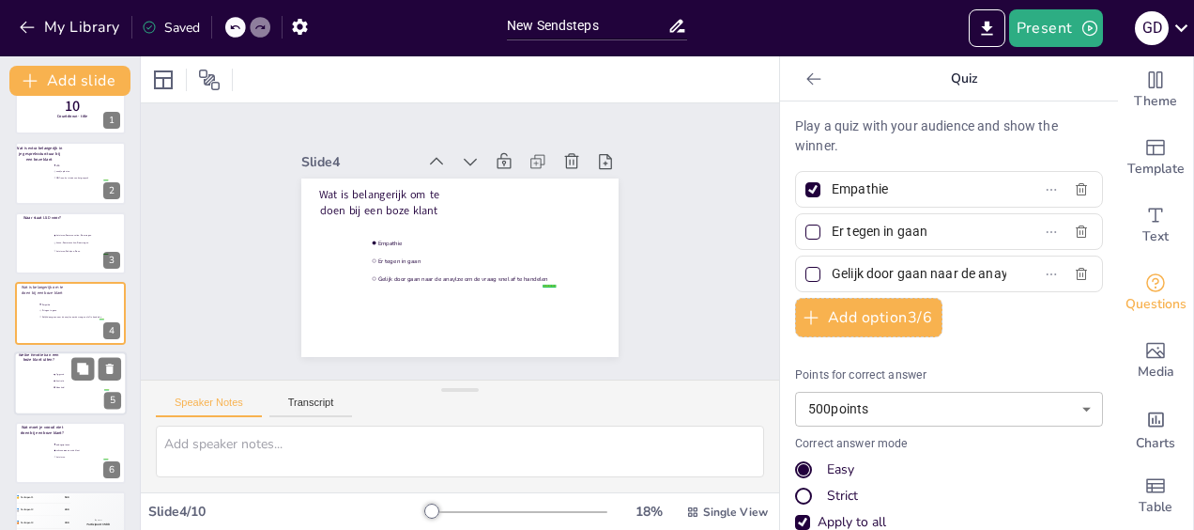
type input "Boosheid"
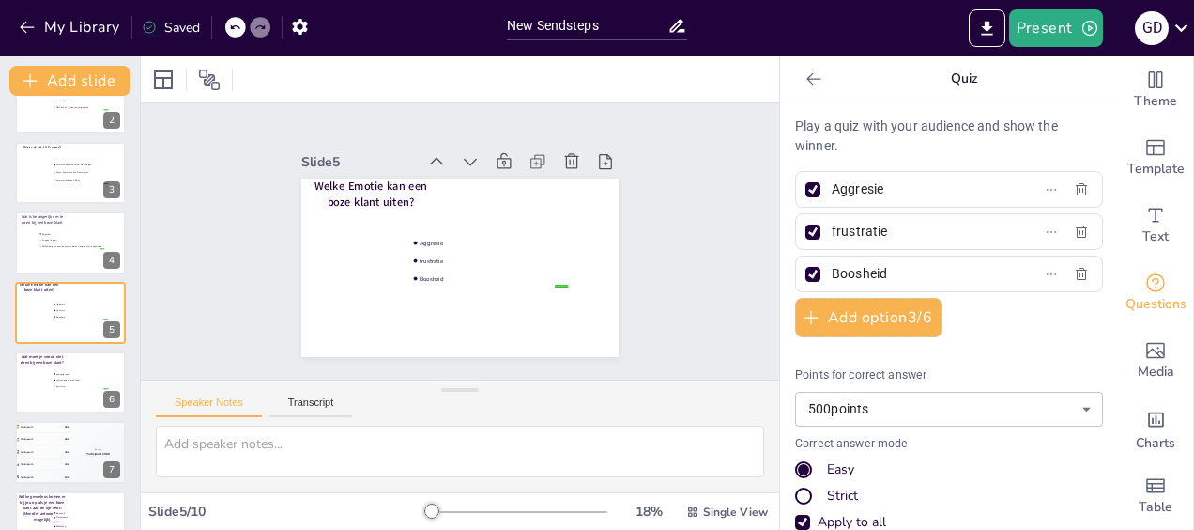
click at [888, 189] on input "Aggresie" at bounding box center [919, 189] width 175 height 27
type input "A"
click at [87, 401] on div at bounding box center [70, 382] width 113 height 64
type input "onbegrip tonen"
type input "schreeuwen naar de klant"
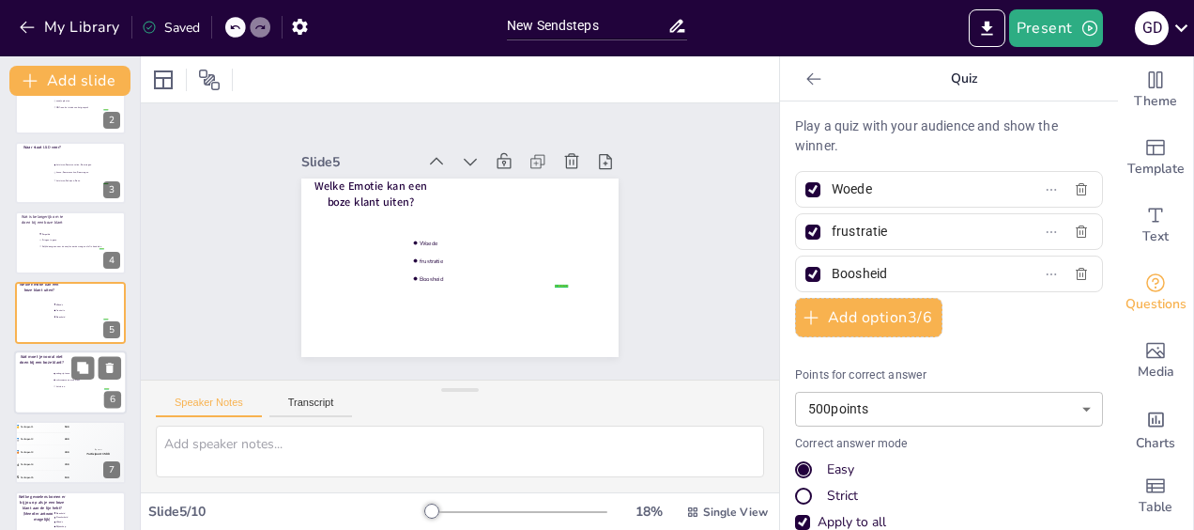
type input "Luisteren"
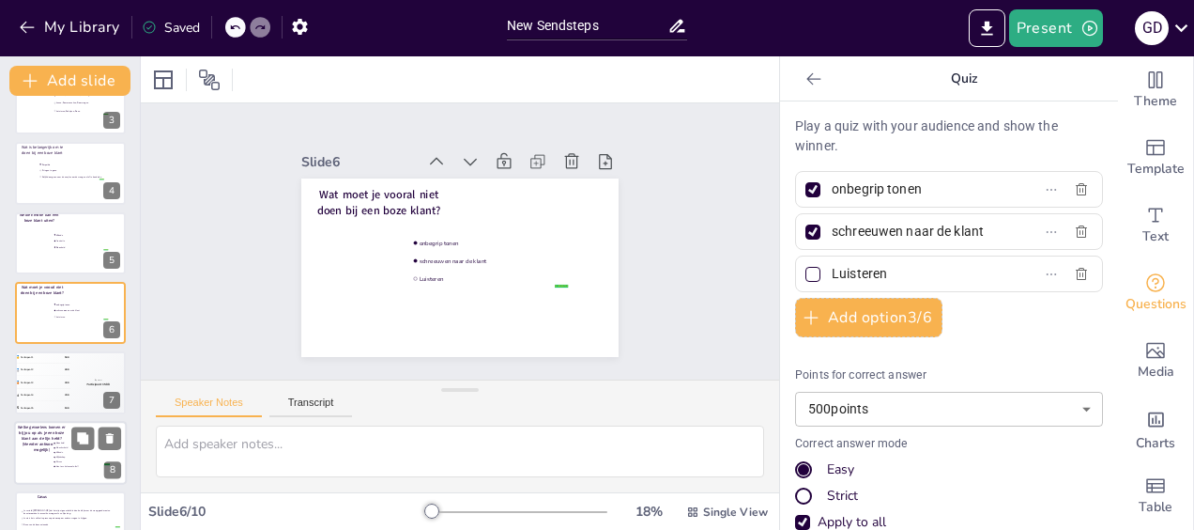
click at [52, 399] on div "4 Participant 4 200" at bounding box center [42, 395] width 55 height 12
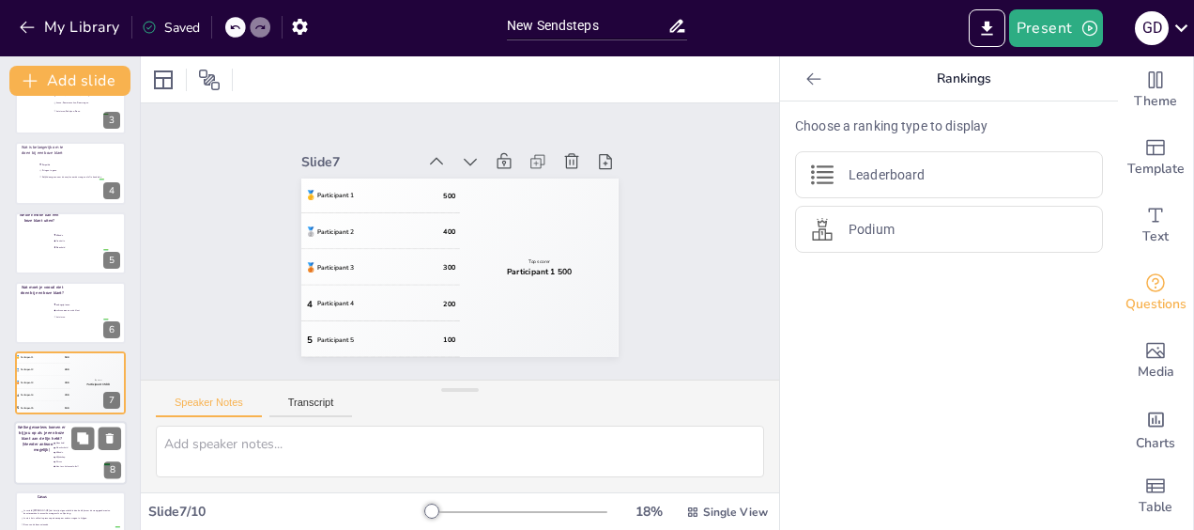
scroll to position [248, 0]
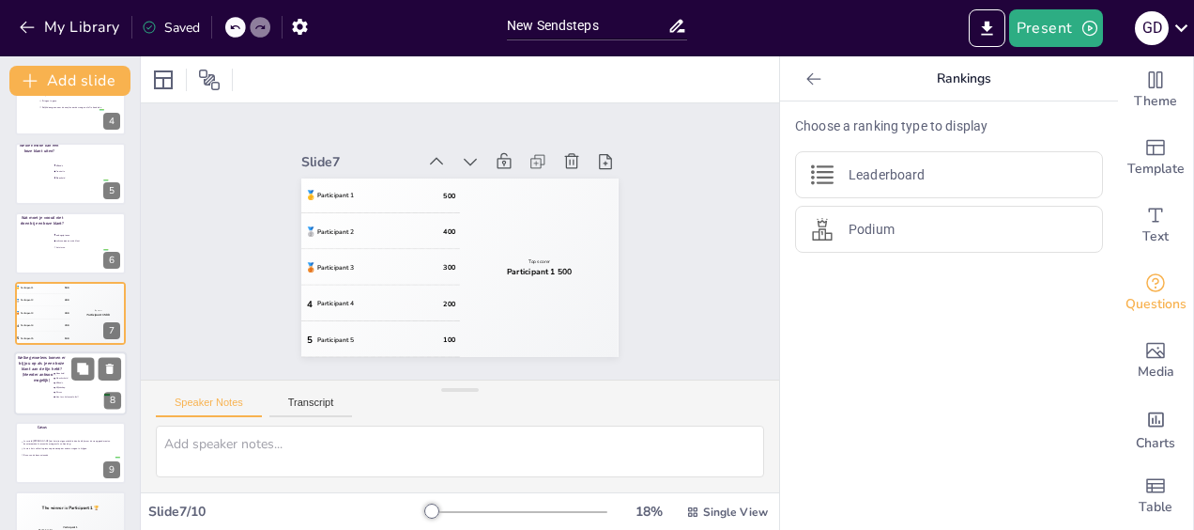
click at [41, 400] on div at bounding box center [70, 383] width 113 height 64
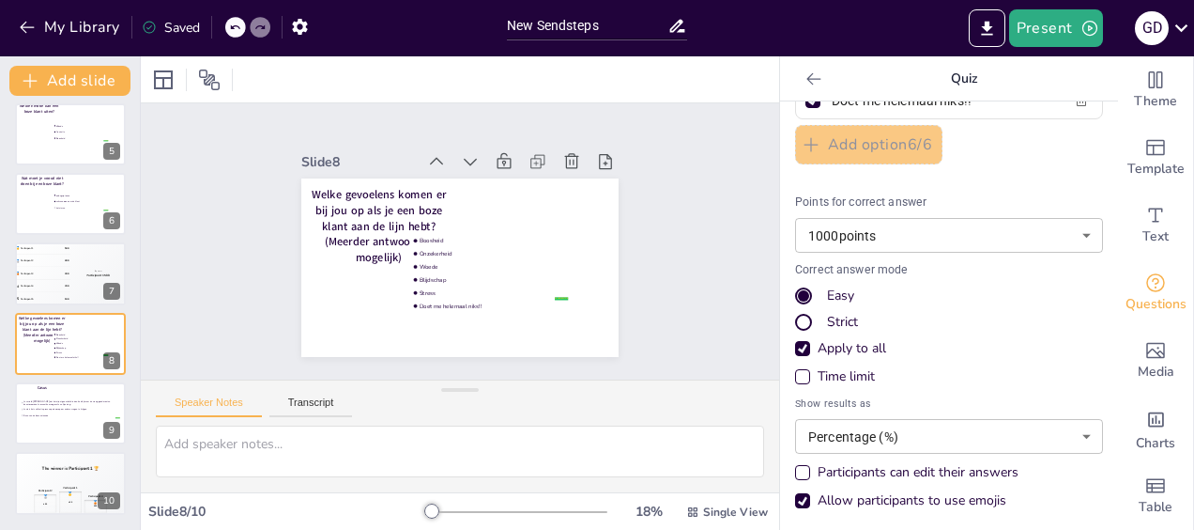
scroll to position [19, 0]
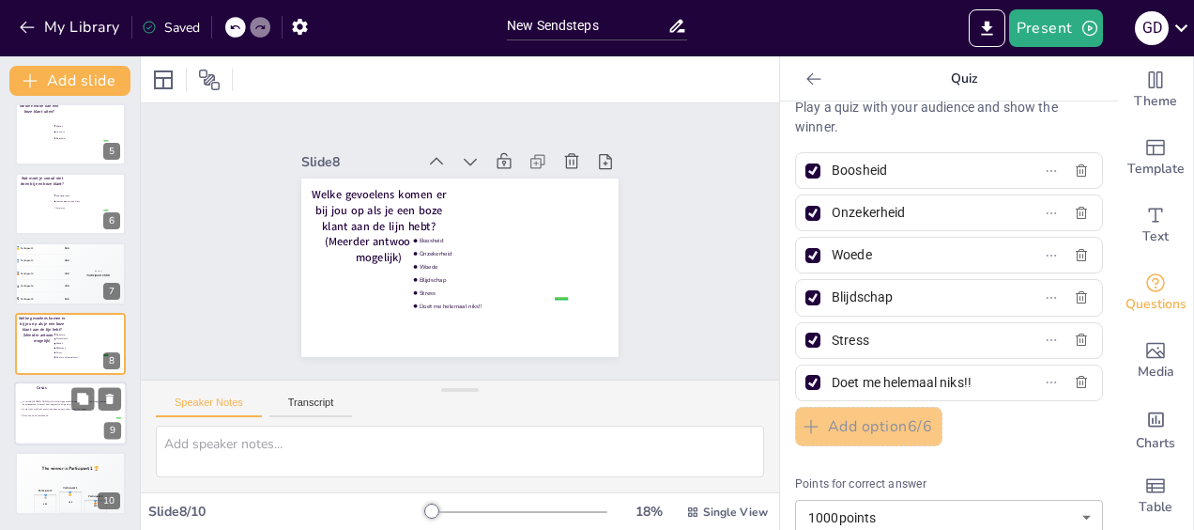
click at [65, 414] on span "Geen van de bovenstaande" at bounding box center [72, 415] width 98 height 3
type input "Je verteld [PERSON_NAME] dat het zijn eigen schuld is dan had hij maar de vraag…"
type input "Je start het verificatie proces opnieuw op om andere vragen te krijgen"
type input "Geen van de bovenstaande"
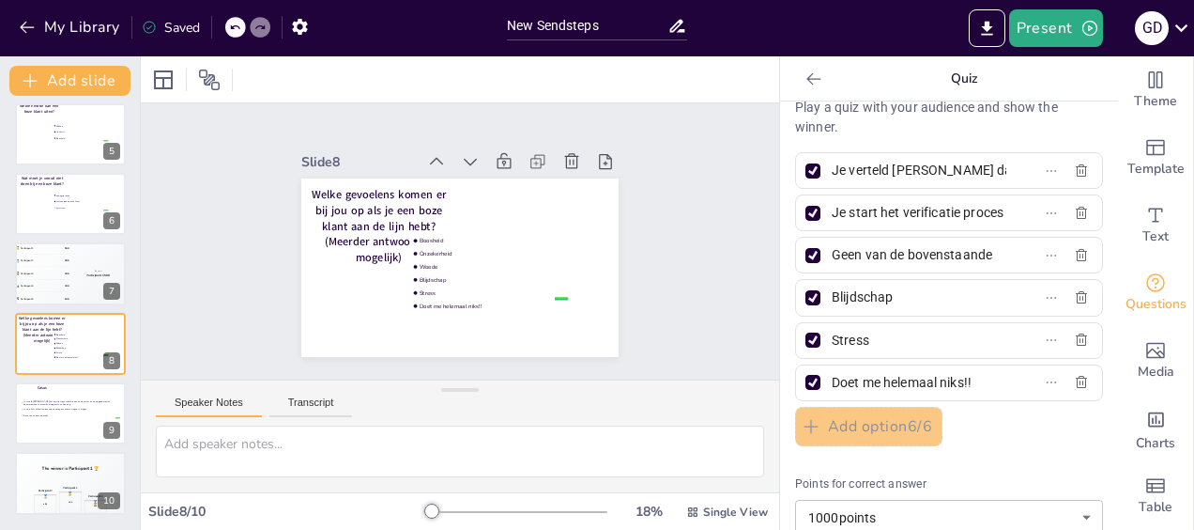
scroll to position [38, 0]
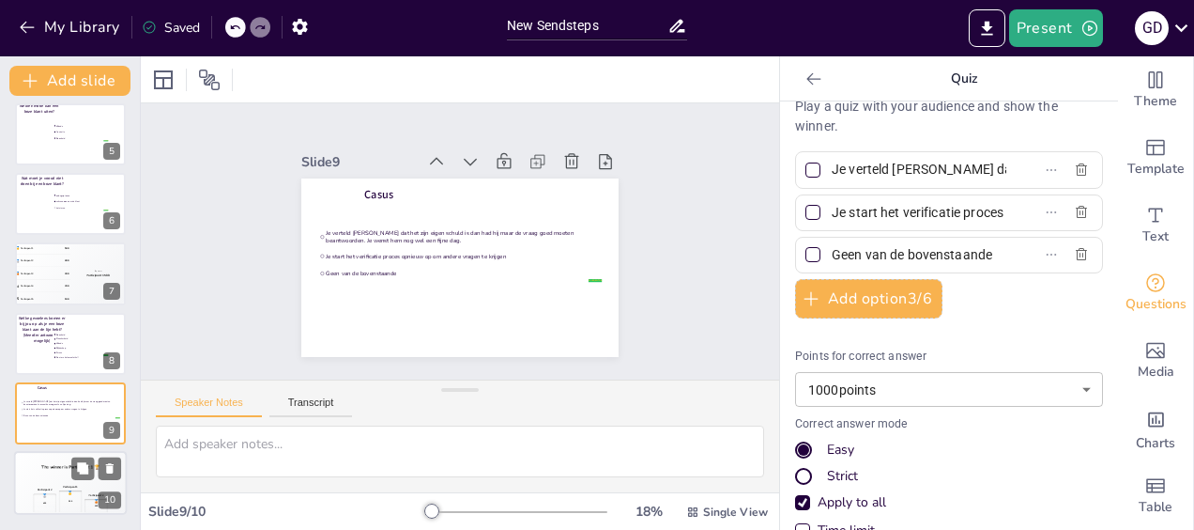
click at [64, 509] on div "🥇 500" at bounding box center [70, 502] width 23 height 22
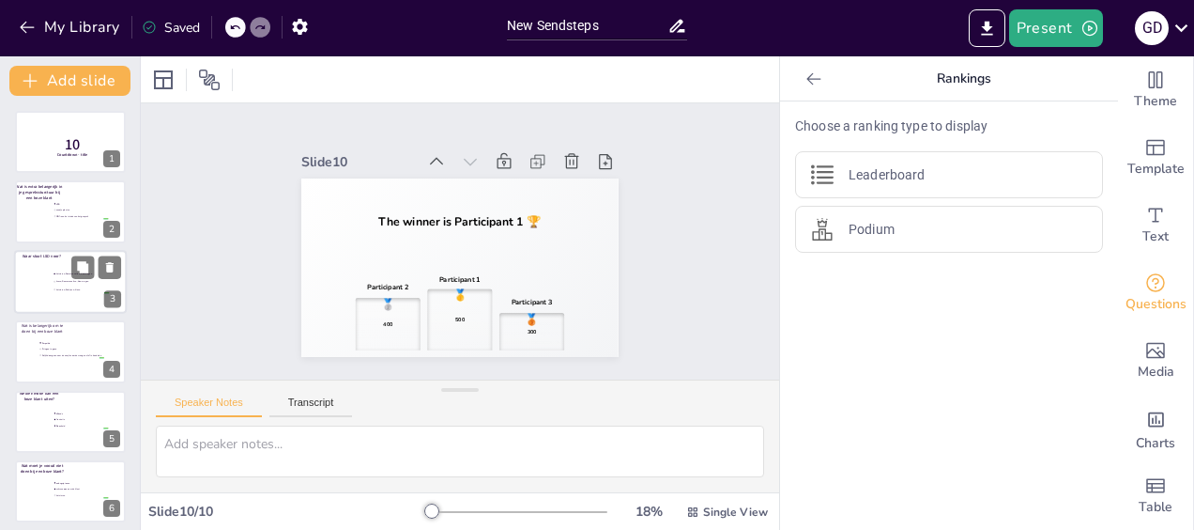
scroll to position [0, 0]
click at [1037, 23] on button "Present" at bounding box center [1056, 28] width 94 height 38
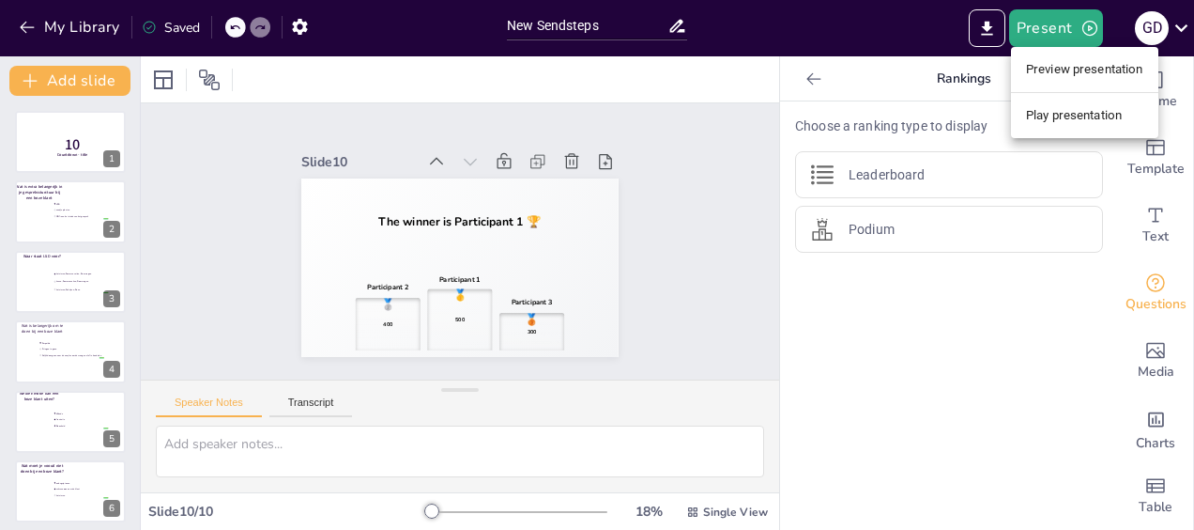
click at [1063, 128] on li "Play presentation" at bounding box center [1084, 115] width 147 height 30
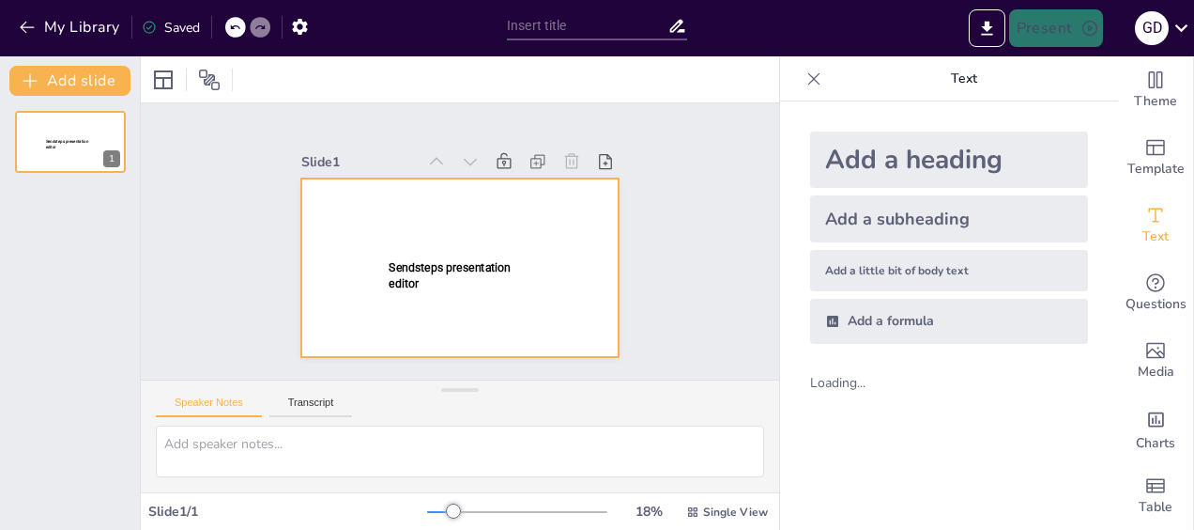
type input "New Sendsteps"
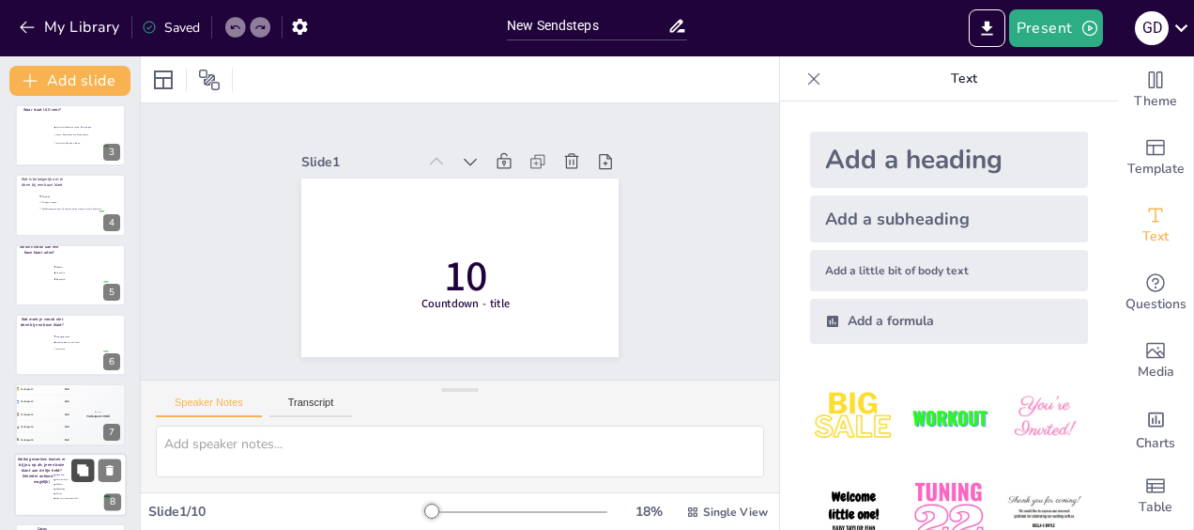
scroll to position [287, 0]
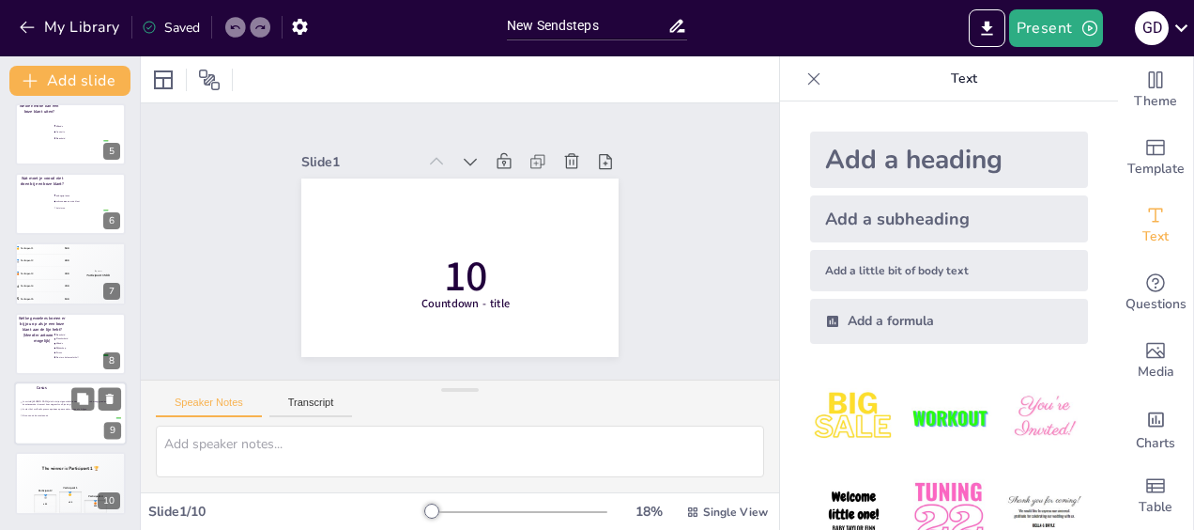
click at [41, 426] on div at bounding box center [70, 413] width 113 height 64
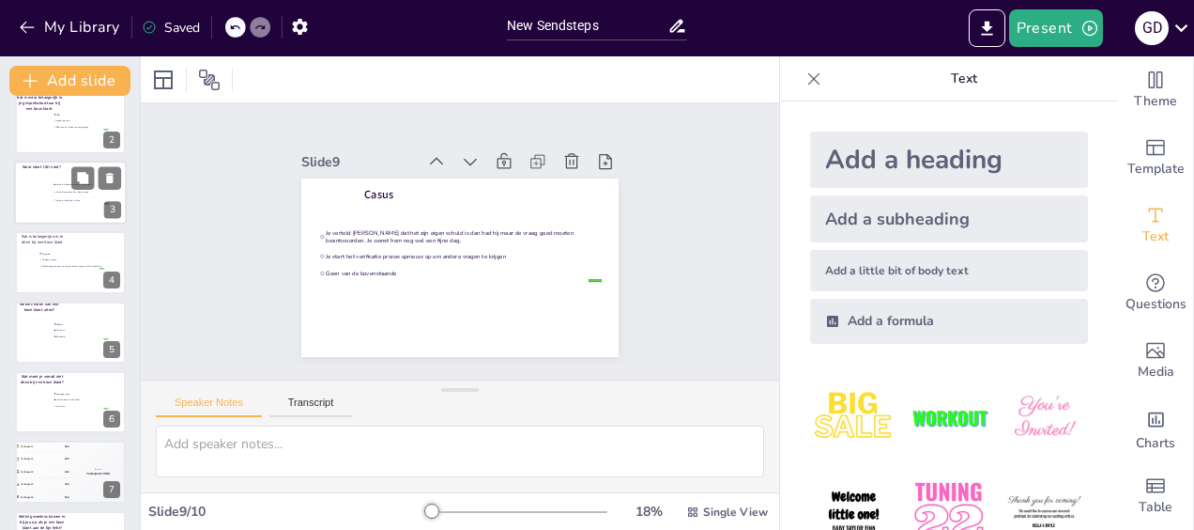
scroll to position [0, 0]
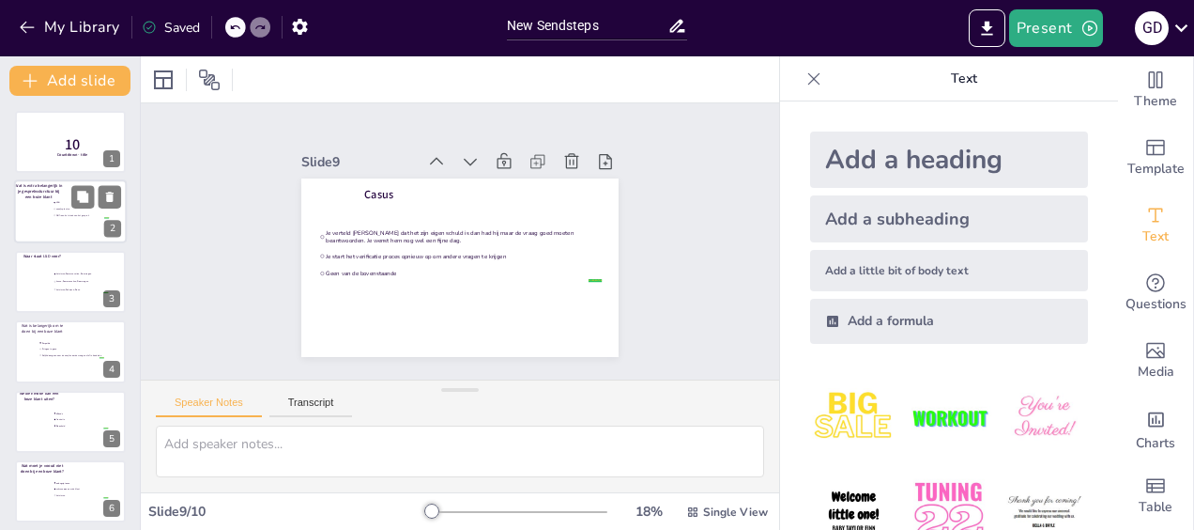
click at [54, 228] on div at bounding box center [70, 212] width 113 height 64
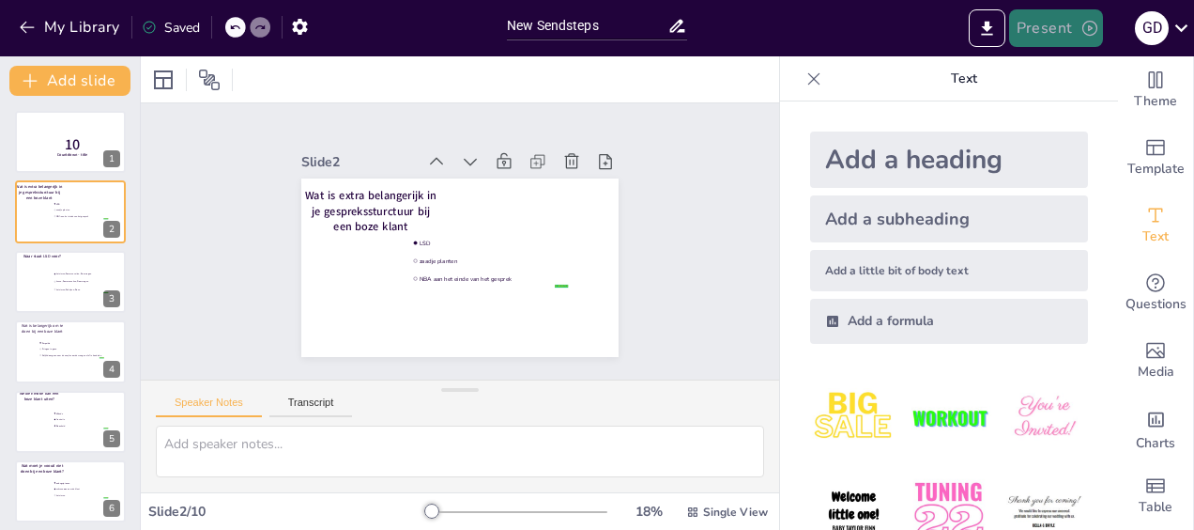
click at [1062, 31] on button "Present" at bounding box center [1056, 28] width 94 height 38
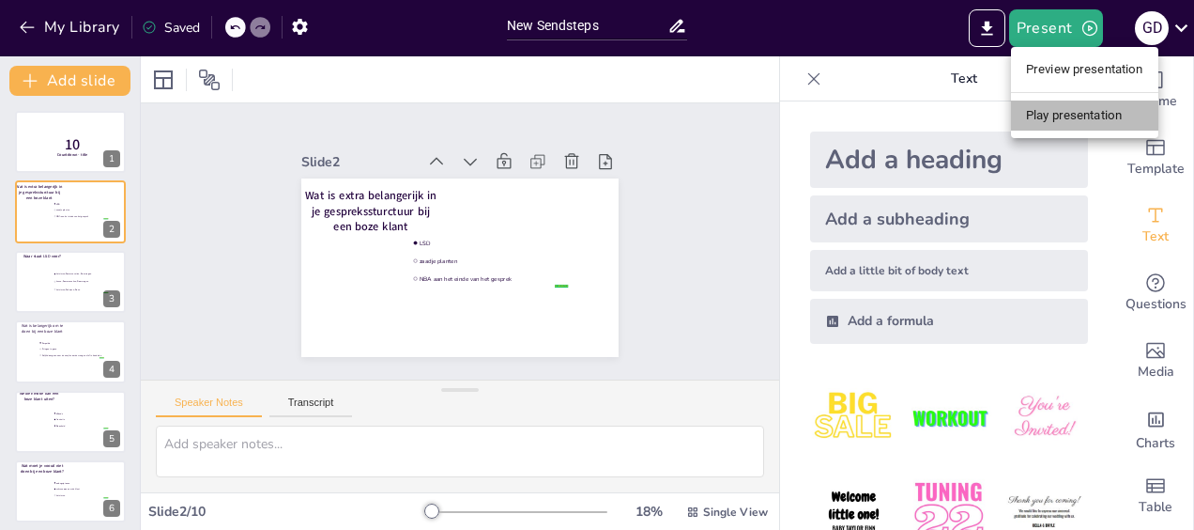
click at [1078, 124] on li "Play presentation" at bounding box center [1084, 115] width 147 height 30
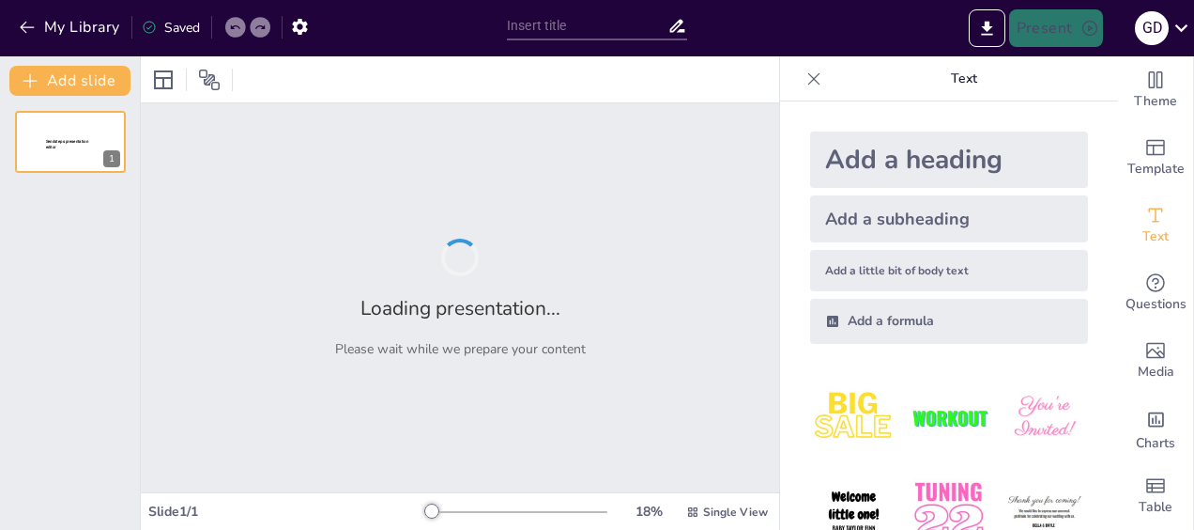
type input "New Sendsteps"
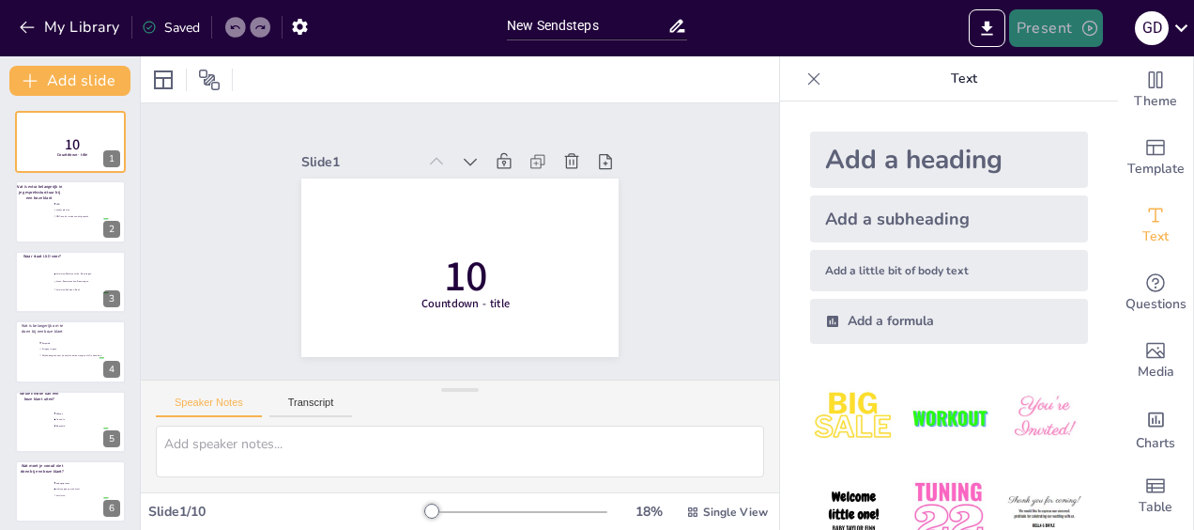
click at [1040, 35] on button "Present" at bounding box center [1056, 28] width 94 height 38
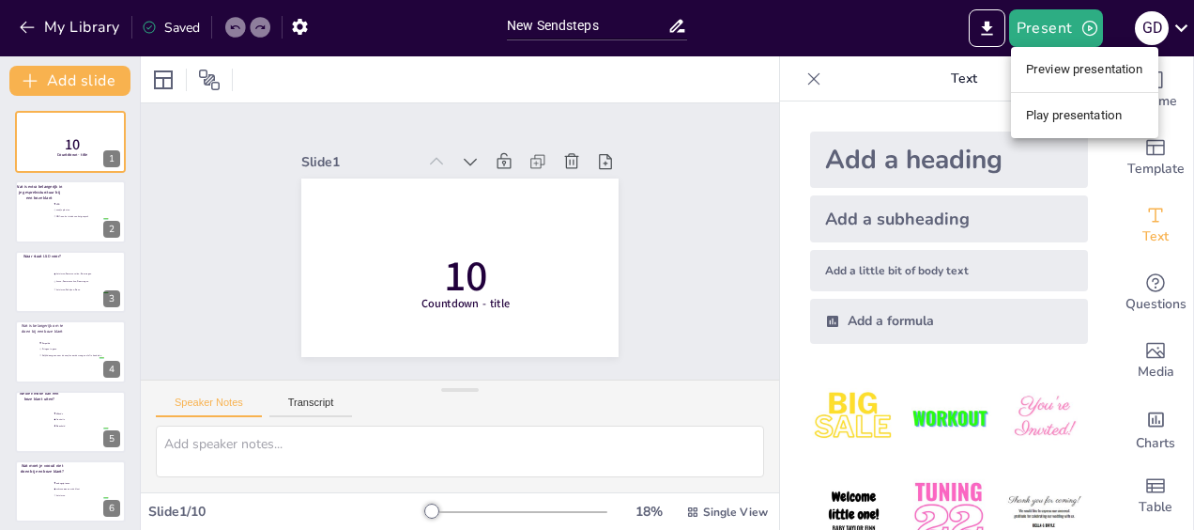
click at [1053, 111] on li "Play presentation" at bounding box center [1084, 115] width 147 height 30
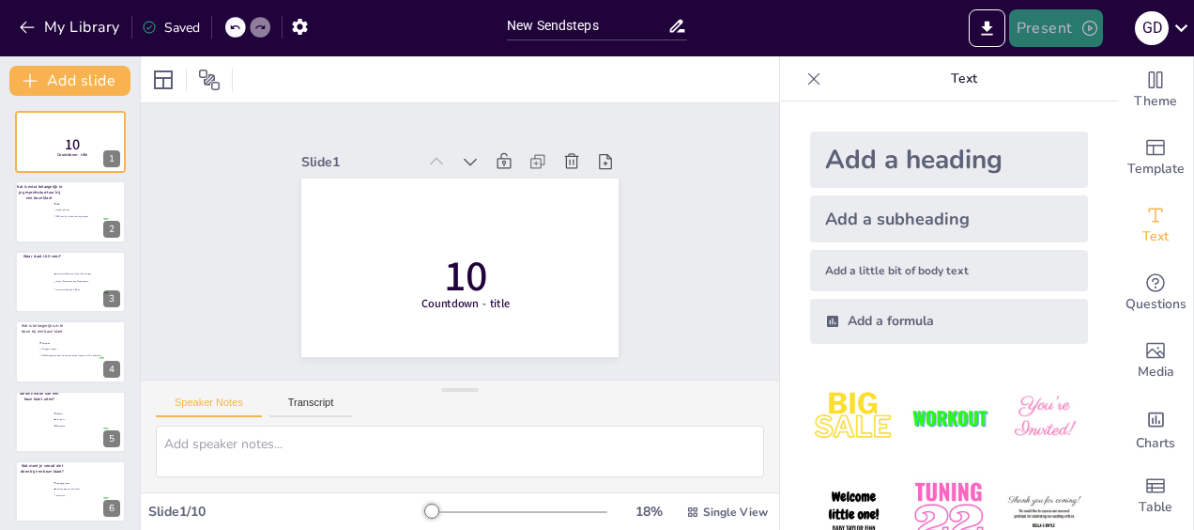
click at [1048, 38] on button "Present" at bounding box center [1056, 28] width 94 height 38
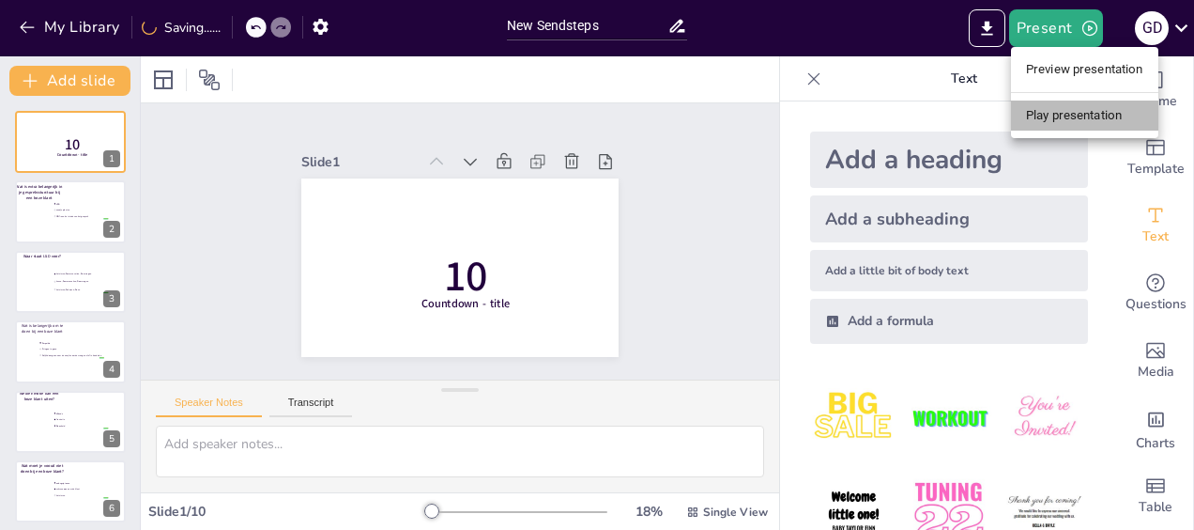
click at [1078, 121] on li "Play presentation" at bounding box center [1084, 115] width 147 height 30
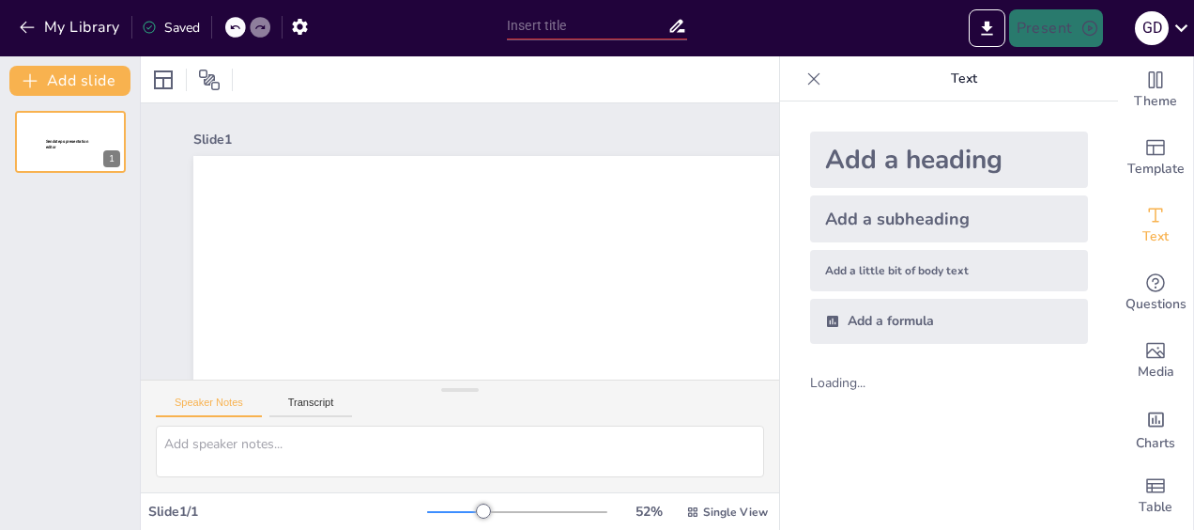
type input "New Sendsteps"
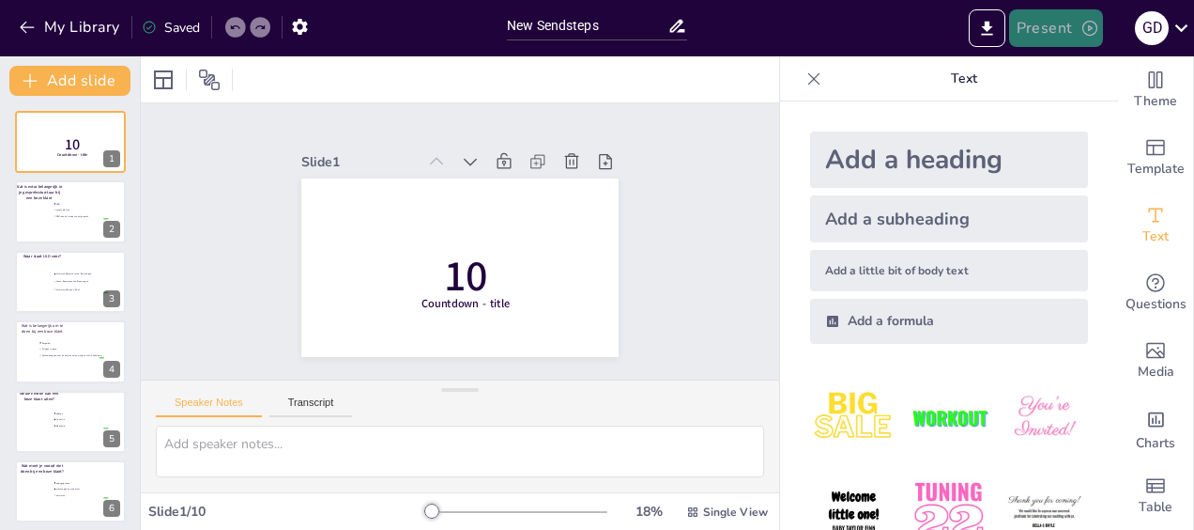
click at [1058, 27] on button "Present" at bounding box center [1056, 28] width 94 height 38
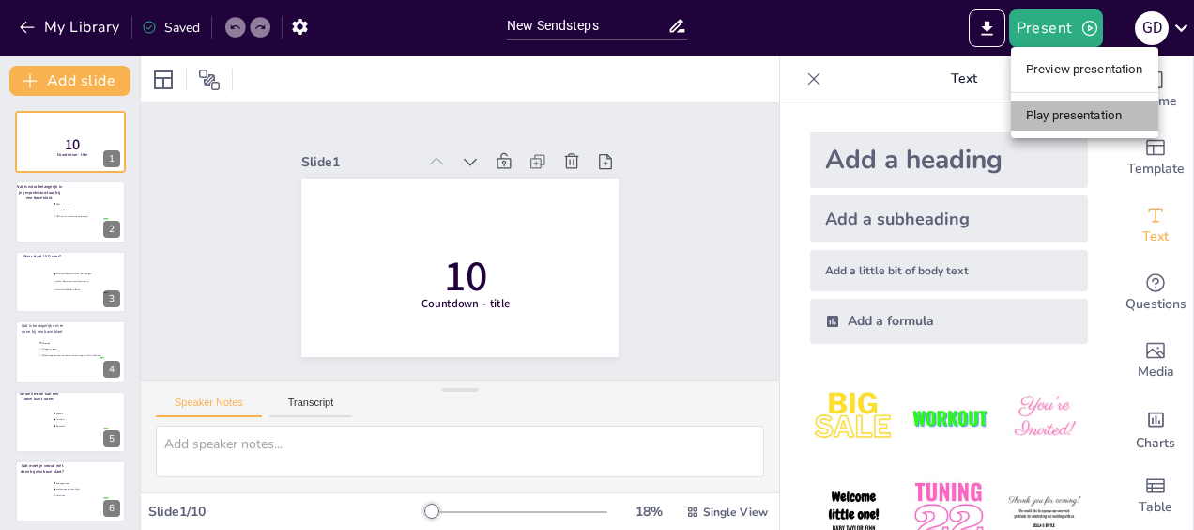
click at [1067, 119] on li "Play presentation" at bounding box center [1084, 115] width 147 height 30
